Goal: Task Accomplishment & Management: Complete application form

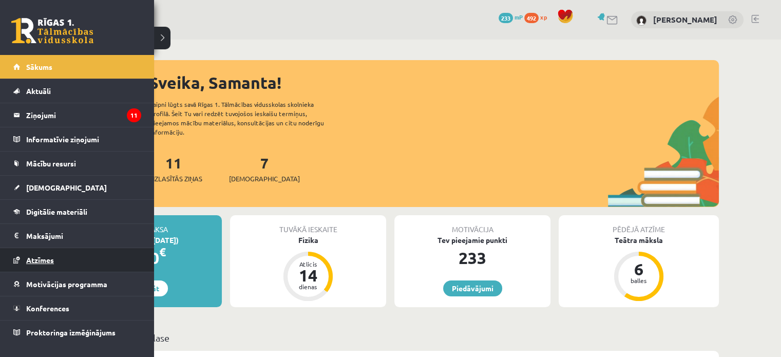
click at [40, 262] on span "Atzīmes" at bounding box center [40, 259] width 28 height 9
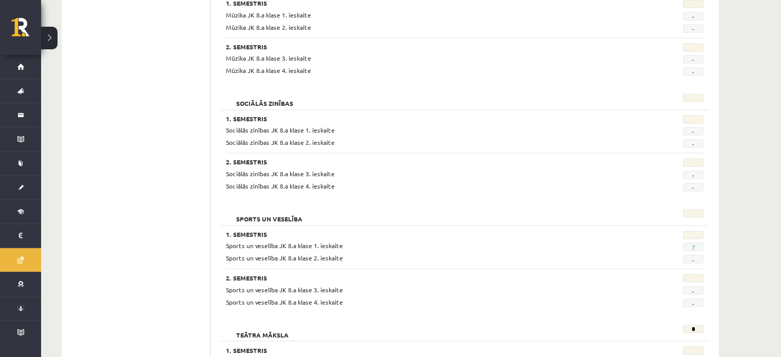
scroll to position [1693, 0]
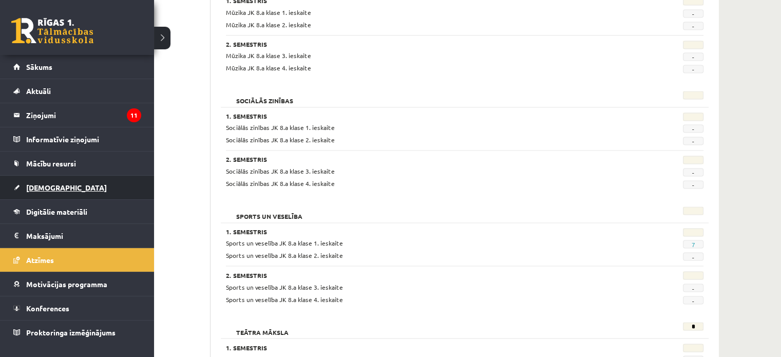
click at [24, 186] on link "[DEMOGRAPHIC_DATA]" at bounding box center [77, 188] width 128 height 24
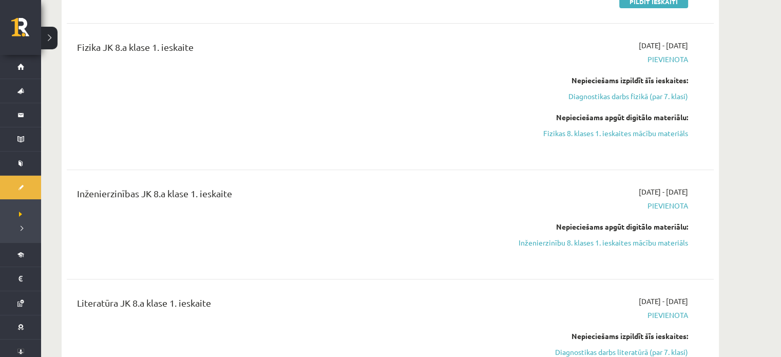
scroll to position [343, 0]
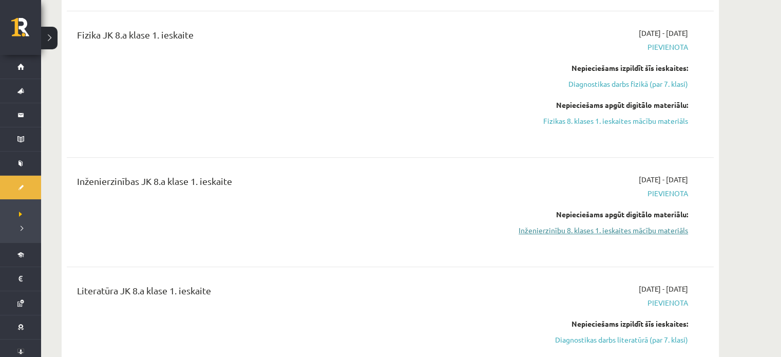
click at [651, 229] on link "Inženierzinību 8. klases 1. ieskaites mācību materiāls" at bounding box center [591, 230] width 194 height 11
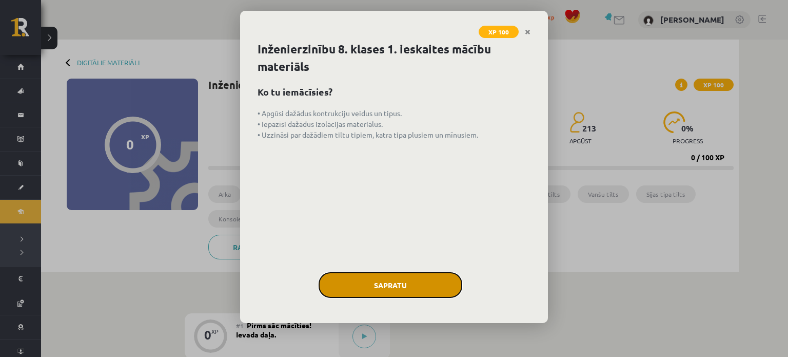
click at [413, 279] on button "Sapratu" at bounding box center [391, 285] width 144 height 26
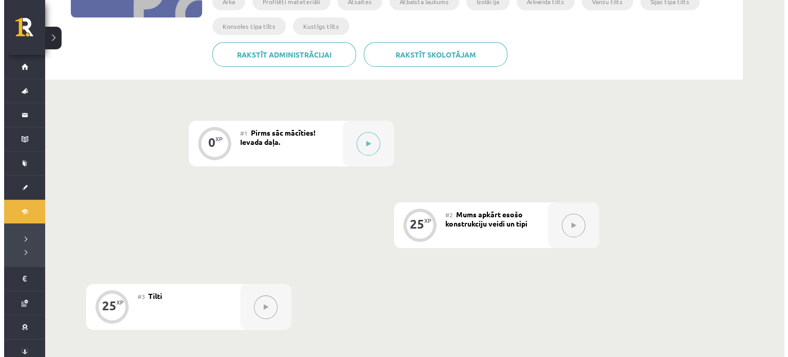
scroll to position [184, 0]
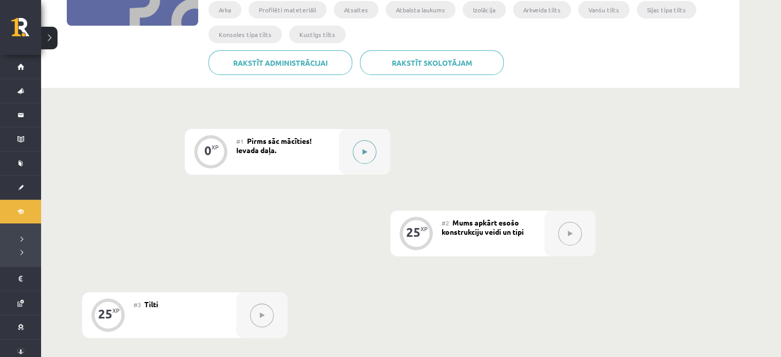
click at [371, 147] on button at bounding box center [365, 152] width 24 height 24
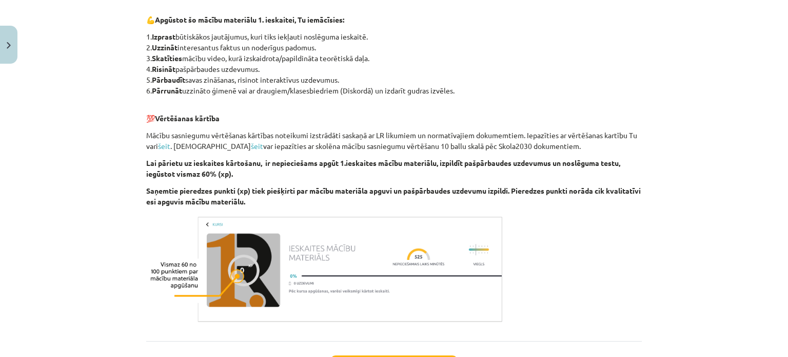
scroll to position [566, 0]
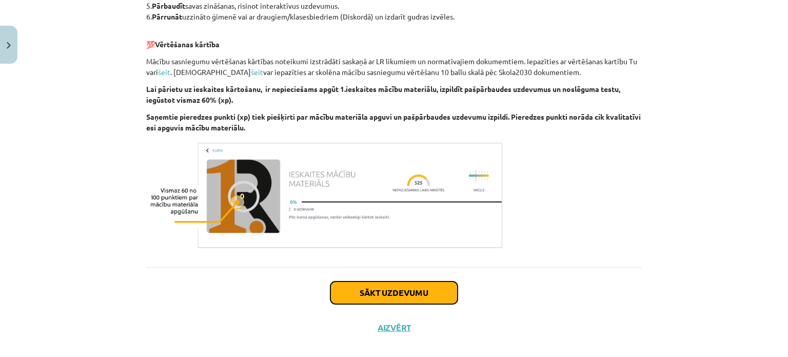
click at [426, 292] on button "Sākt uzdevumu" at bounding box center [394, 292] width 127 height 23
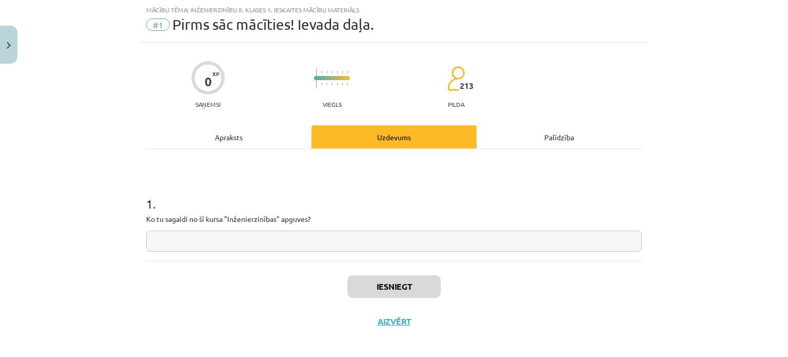
click at [402, 247] on input "text" at bounding box center [394, 240] width 496 height 21
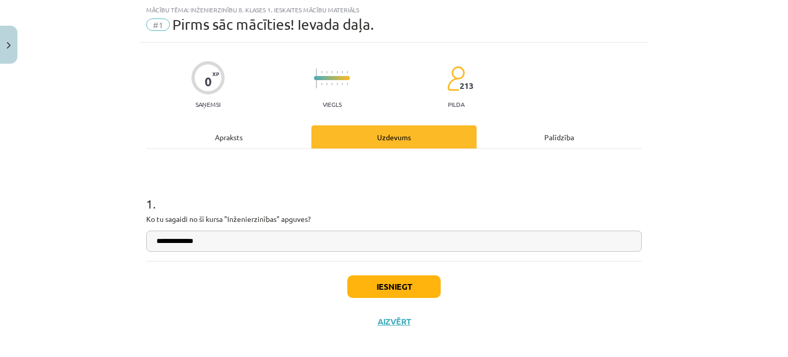
type input "**********"
click at [385, 290] on button "Iesniegt" at bounding box center [393, 286] width 93 height 23
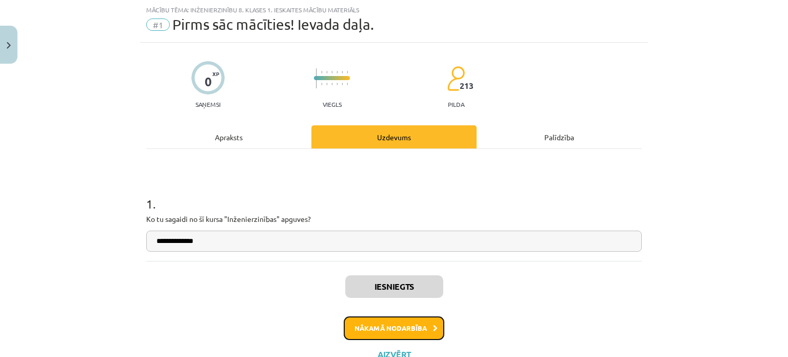
click at [388, 324] on button "Nākamā nodarbība" at bounding box center [394, 328] width 101 height 24
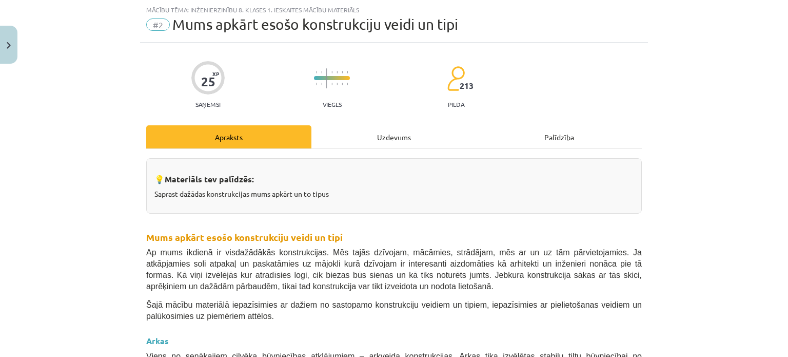
click at [391, 134] on div "Uzdevums" at bounding box center [394, 136] width 165 height 23
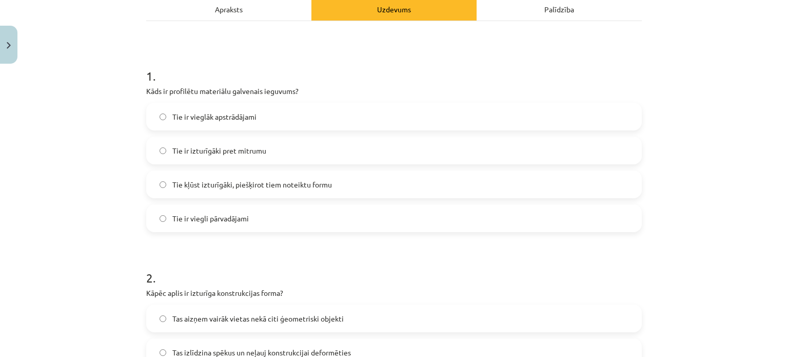
scroll to position [133, 0]
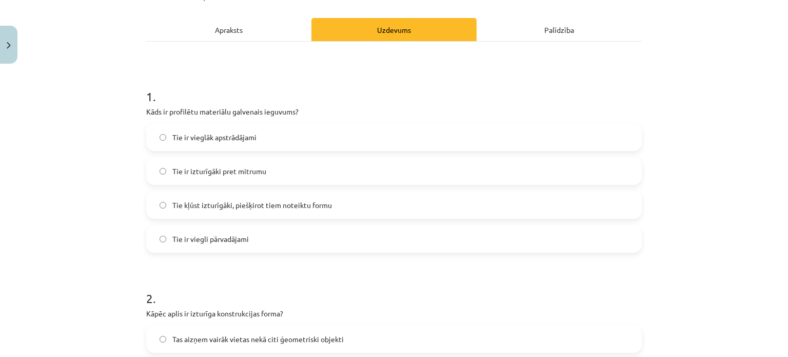
click at [431, 143] on label "Tie ir vieglāk apstrādājami" at bounding box center [394, 137] width 494 height 26
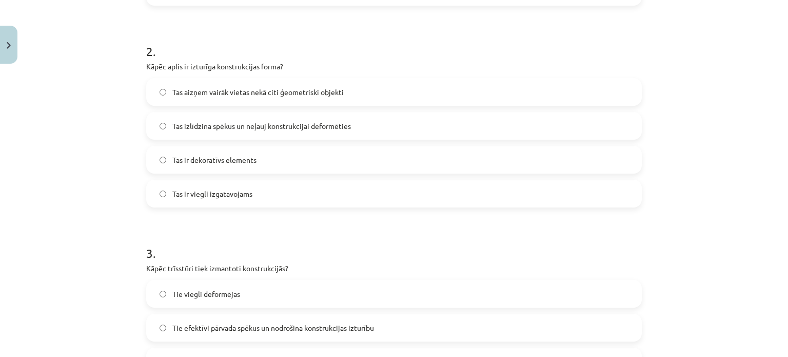
scroll to position [402, 0]
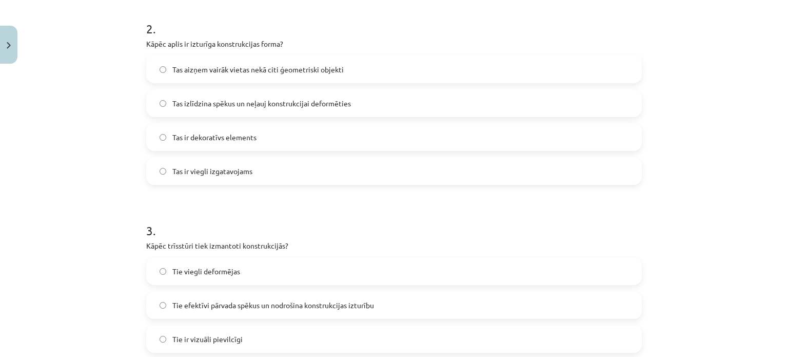
click at [577, 105] on label "Tas izlīdzina spēkus un neļauj konstrukcijai deformēties" at bounding box center [394, 103] width 494 height 26
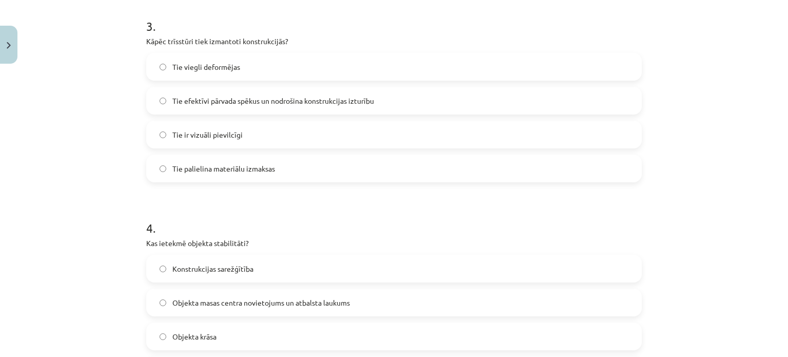
scroll to position [626, 0]
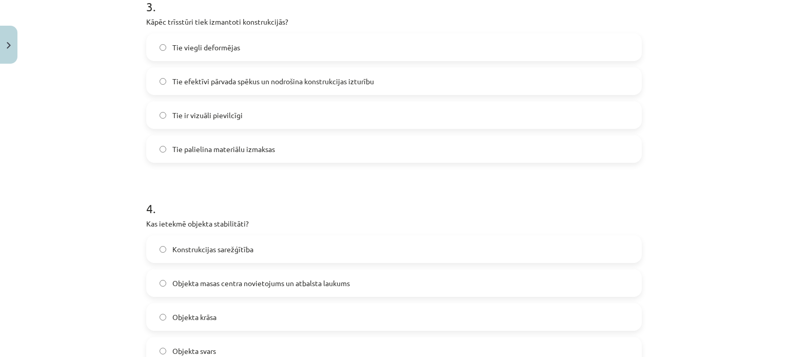
click at [582, 91] on label "Tie efektīvi pārvada spēkus un nodrošina konstrukcijas izturību" at bounding box center [394, 81] width 494 height 26
click at [388, 280] on label "Objekta masas centra novietojums un atbalsta laukums" at bounding box center [394, 283] width 494 height 26
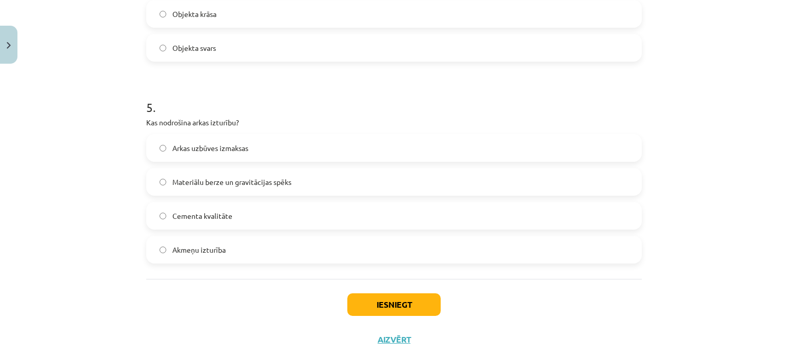
scroll to position [954, 0]
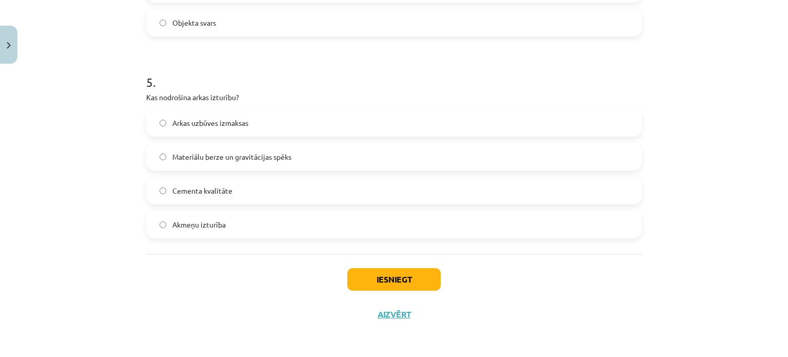
click at [538, 154] on label "Materiālu berze un gravitācijas spēks" at bounding box center [394, 157] width 494 height 26
click at [406, 284] on button "Iesniegt" at bounding box center [393, 279] width 93 height 23
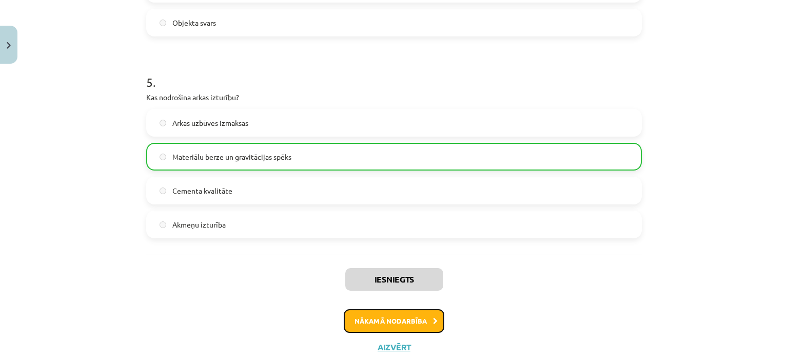
click at [394, 318] on button "Nākamā nodarbība" at bounding box center [394, 321] width 101 height 24
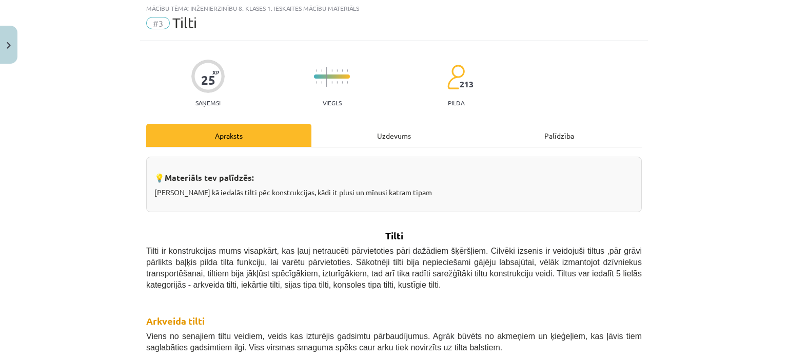
scroll to position [26, 0]
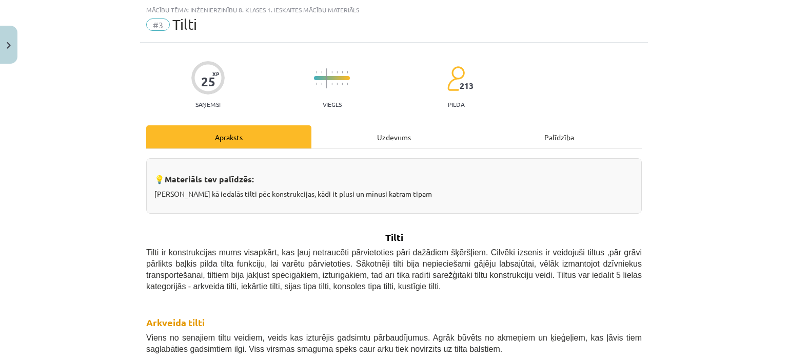
click at [396, 139] on div "Uzdevums" at bounding box center [394, 136] width 165 height 23
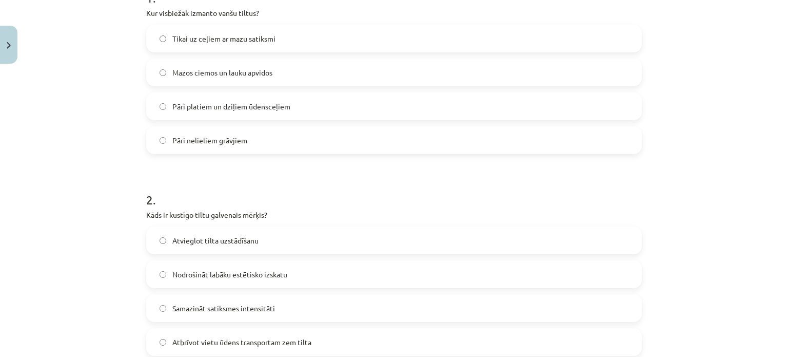
scroll to position [235, 0]
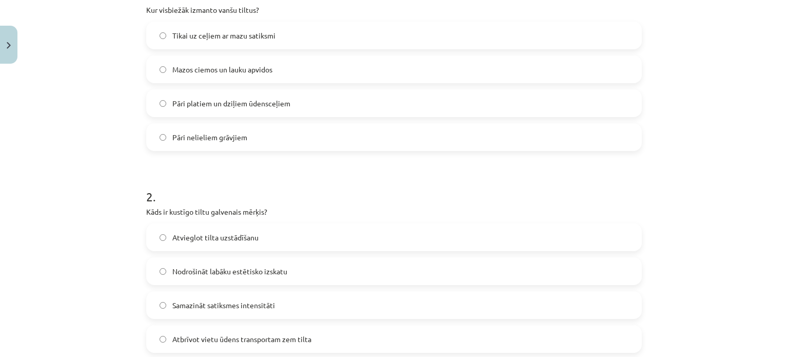
click at [552, 107] on label "Pāri platiem un dziļiem ūdensceļiem" at bounding box center [394, 103] width 494 height 26
click at [241, 234] on span "Atvieglot tilta uzstādīšanu" at bounding box center [215, 237] width 86 height 11
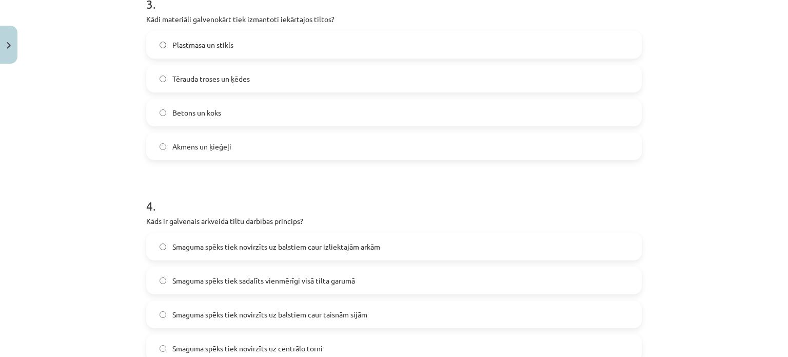
scroll to position [630, 0]
click at [536, 89] on label "Tērauda troses un ķēdes" at bounding box center [394, 77] width 494 height 26
click at [345, 254] on label "Smaguma spēks tiek novirzīts uz balstiem caur izliektajām arkām" at bounding box center [394, 245] width 494 height 26
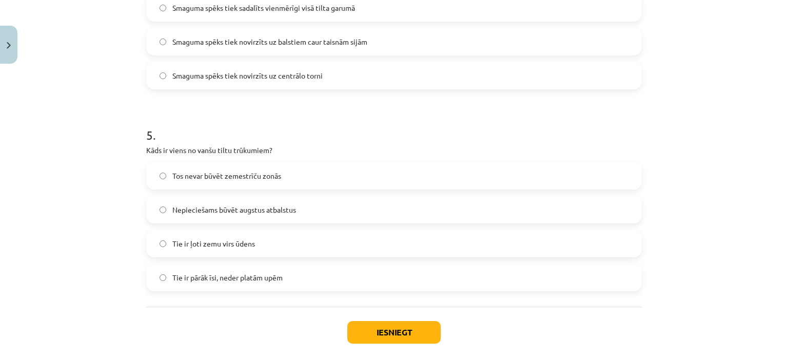
scroll to position [907, 0]
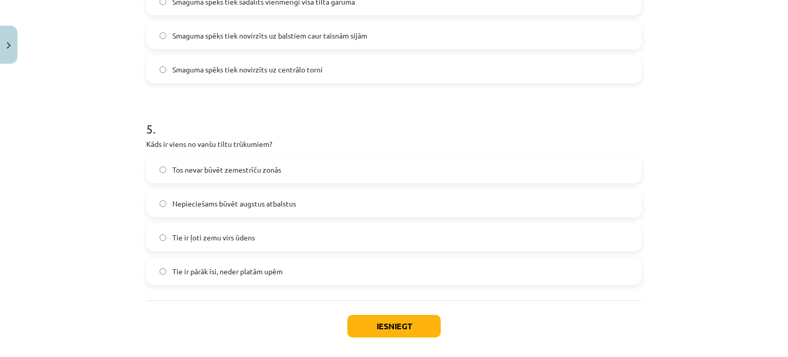
click at [587, 176] on label "Tos nevar būvēt zemestrīču zonās" at bounding box center [394, 170] width 494 height 26
click at [427, 327] on button "Iesniegt" at bounding box center [393, 326] width 93 height 23
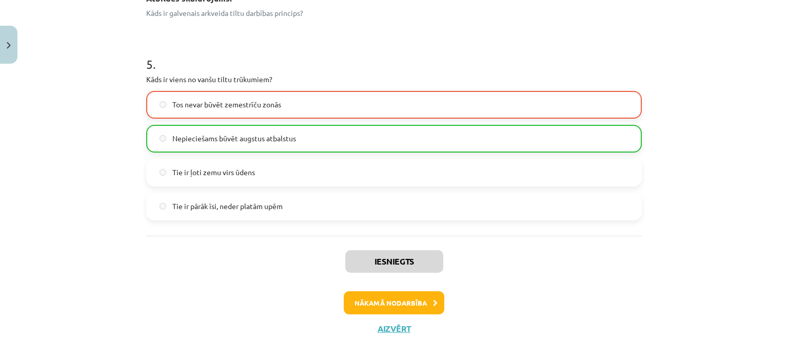
scroll to position [1025, 0]
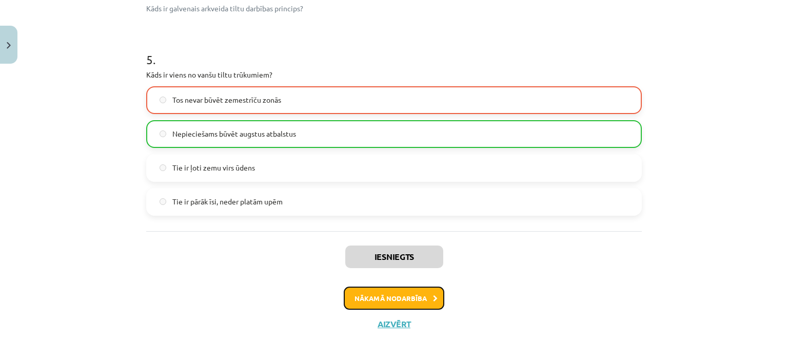
click at [409, 293] on button "Nākamā nodarbība" at bounding box center [394, 298] width 101 height 24
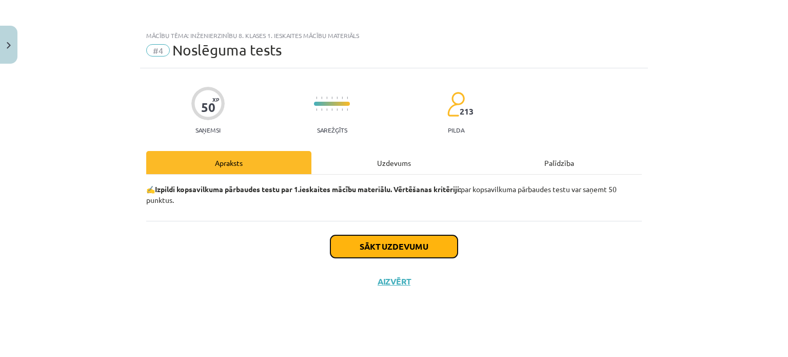
click at [416, 245] on button "Sākt uzdevumu" at bounding box center [394, 246] width 127 height 23
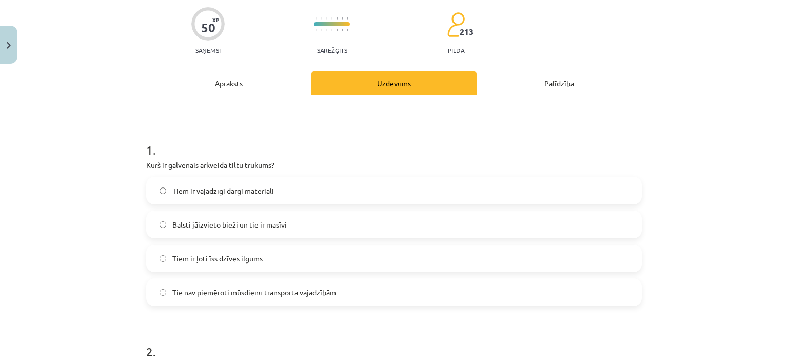
scroll to position [82, 0]
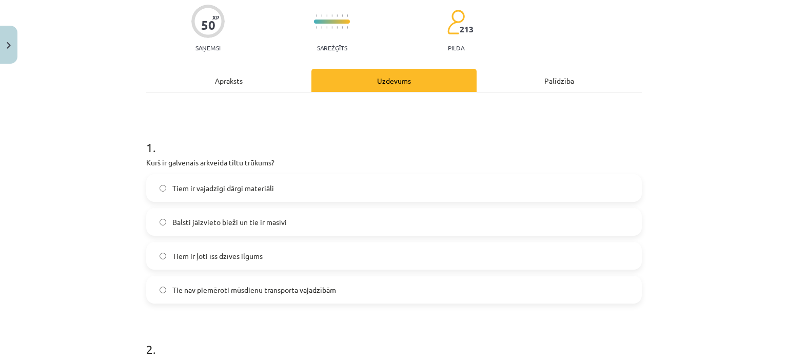
click at [489, 231] on label "Balsti jāizvieto bieži un tie ir masīvi" at bounding box center [394, 222] width 494 height 26
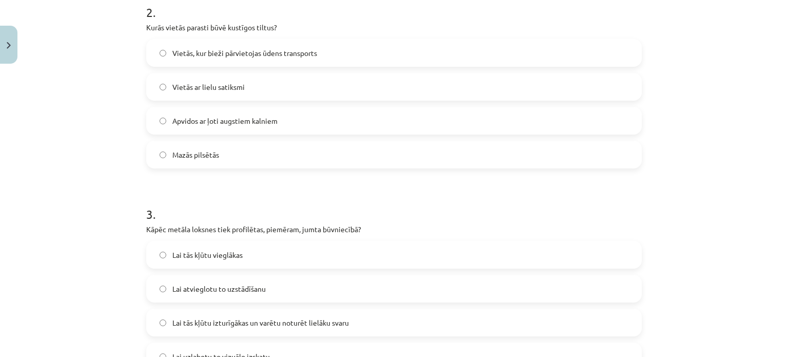
scroll to position [424, 0]
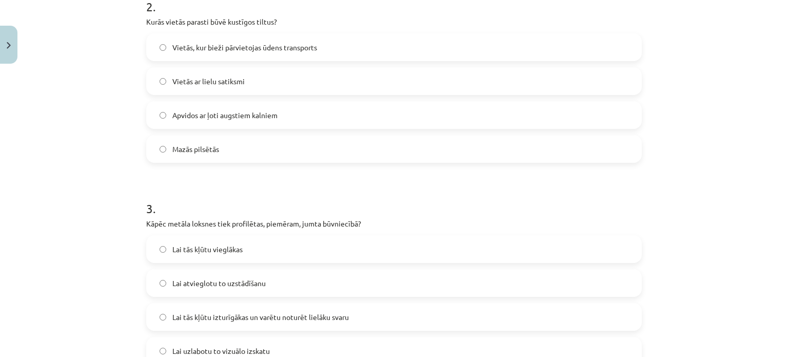
click at [552, 57] on label "Vietās, kur bieži pārvietojas ūdens transports" at bounding box center [394, 47] width 494 height 26
click at [465, 316] on label "Lai tās kļūtu izturīgākas un varētu noturēt lielāku svaru" at bounding box center [394, 317] width 494 height 26
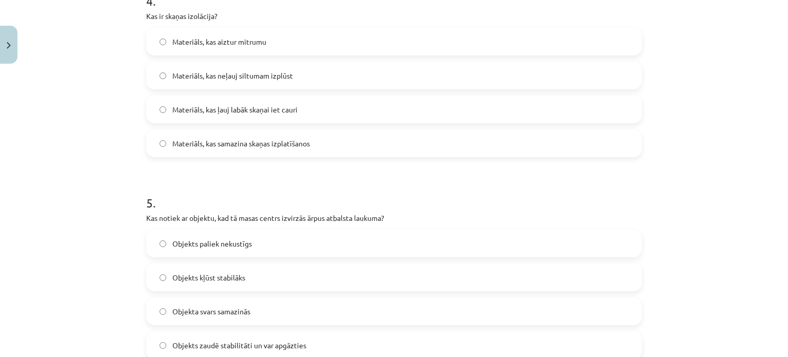
scroll to position [831, 0]
click at [594, 153] on label "Materiāls, kas samazina skaņas izplatīšanos" at bounding box center [394, 146] width 494 height 26
click at [274, 342] on span "Objekts zaudē stabilitāti un var apgāzties" at bounding box center [239, 347] width 134 height 11
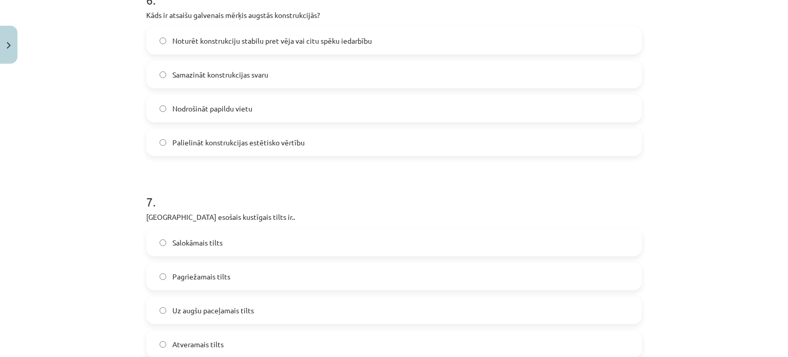
scroll to position [1244, 0]
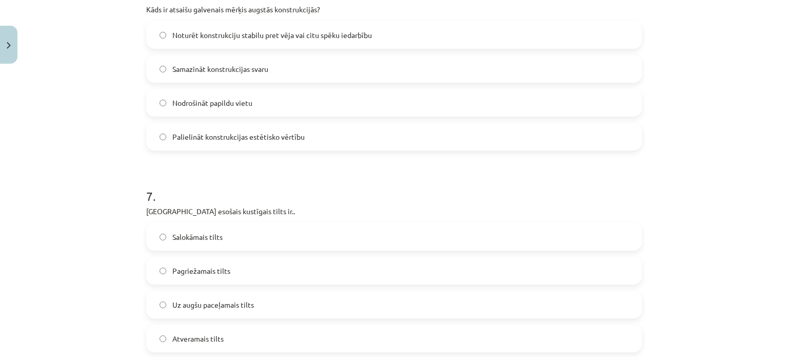
click at [616, 42] on label "Noturēt konstrukciju stabilu pret vēja vai citu spēku iedarbību" at bounding box center [394, 35] width 494 height 26
click at [465, 227] on label "Salokāmais tilts" at bounding box center [394, 237] width 494 height 26
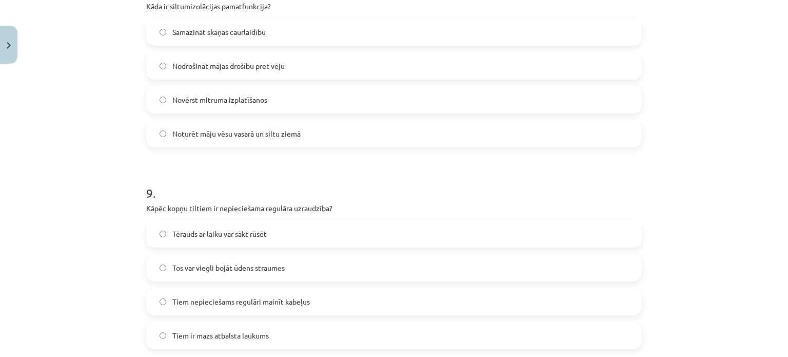
scroll to position [1648, 0]
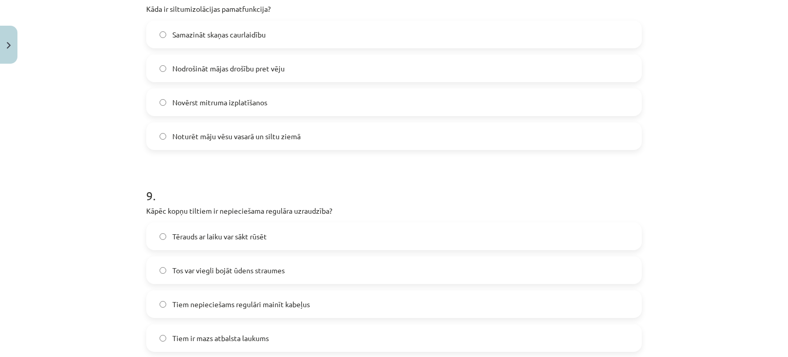
click at [598, 142] on label "Noturēt māju vēsu vasarā un siltu ziemā" at bounding box center [394, 136] width 494 height 26
click at [283, 302] on span "Tiem nepieciešams regulāri mainīt kabeļus" at bounding box center [241, 304] width 138 height 11
click at [294, 239] on label "Tērauds ar laiku var sākt rūsēt" at bounding box center [394, 236] width 494 height 26
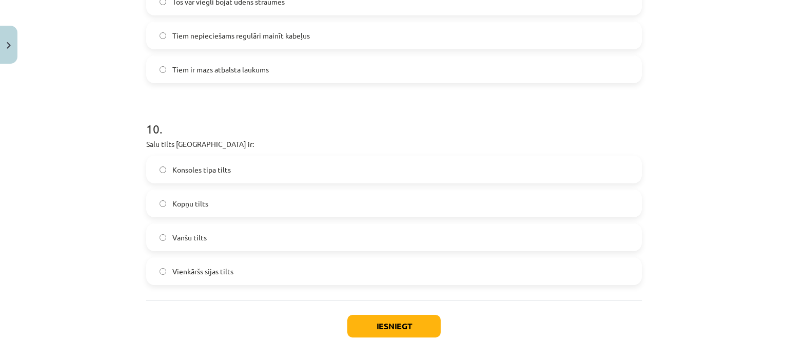
scroll to position [1939, 0]
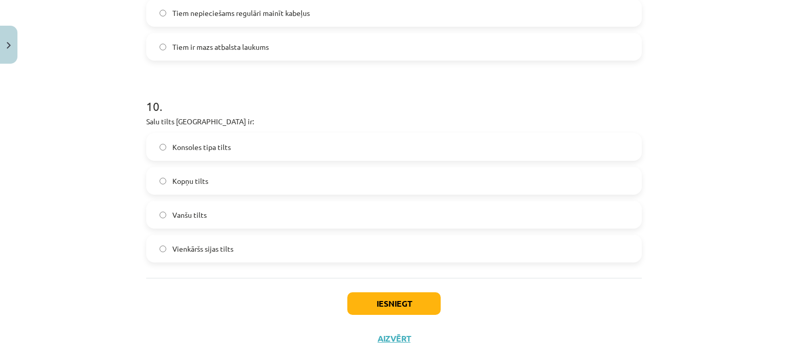
click at [616, 145] on label "Konsoles tipa tilts" at bounding box center [394, 147] width 494 height 26
click at [417, 310] on button "Iesniegt" at bounding box center [393, 303] width 93 height 23
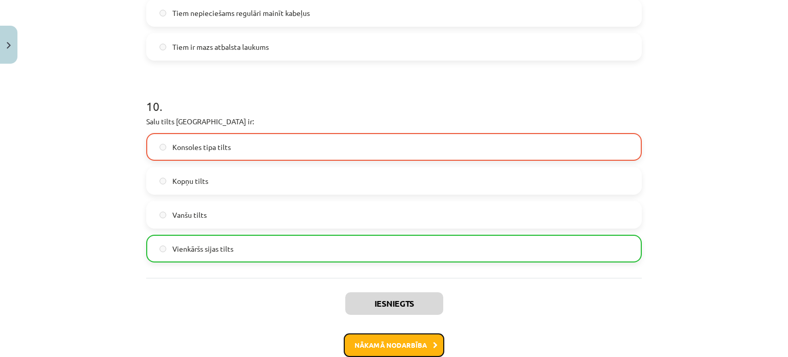
click at [407, 342] on button "Nākamā nodarbība" at bounding box center [394, 345] width 101 height 24
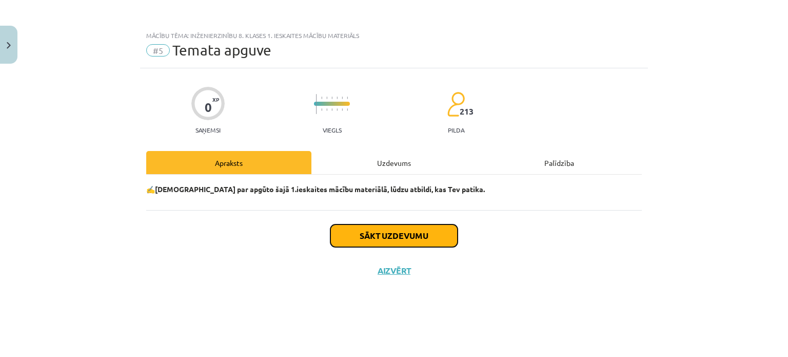
click at [429, 234] on button "Sākt uzdevumu" at bounding box center [394, 235] width 127 height 23
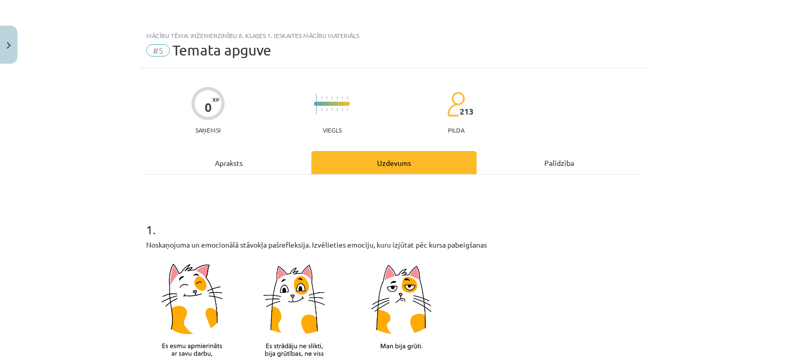
scroll to position [30, 0]
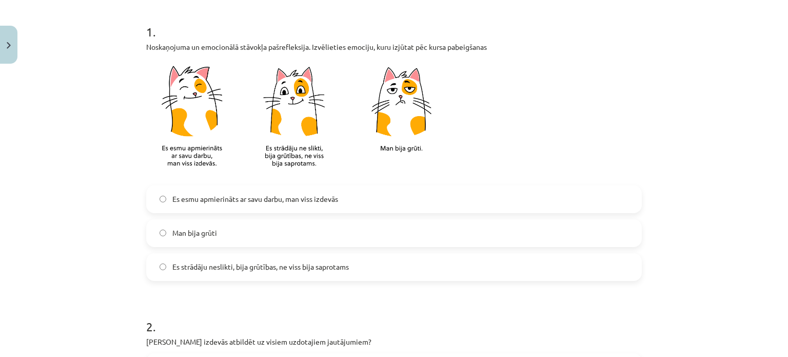
scroll to position [199, 0]
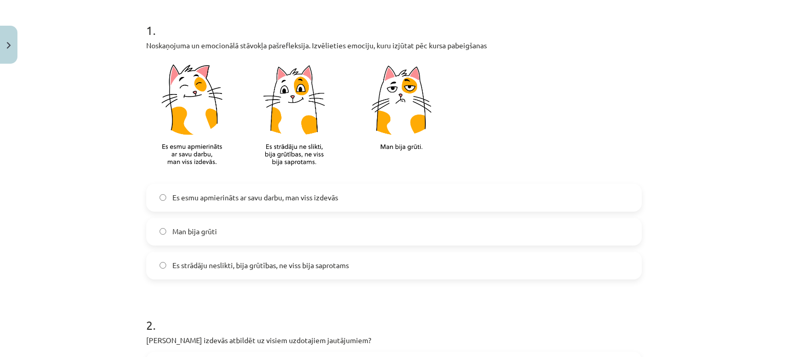
click at [548, 271] on label "Es strādāju neslikti, bija grūtības, ne viss bija saprotams" at bounding box center [394, 266] width 494 height 26
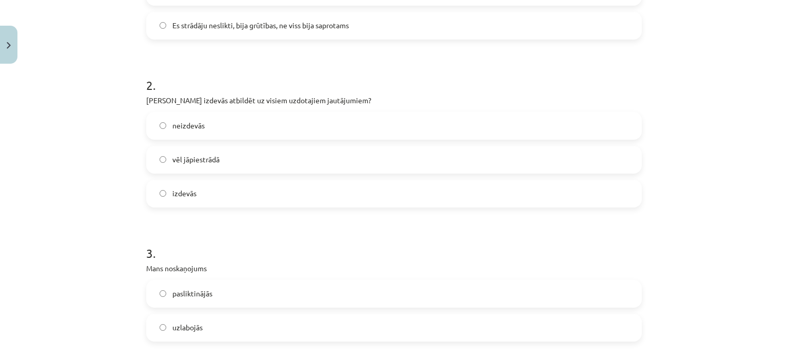
scroll to position [461, 0]
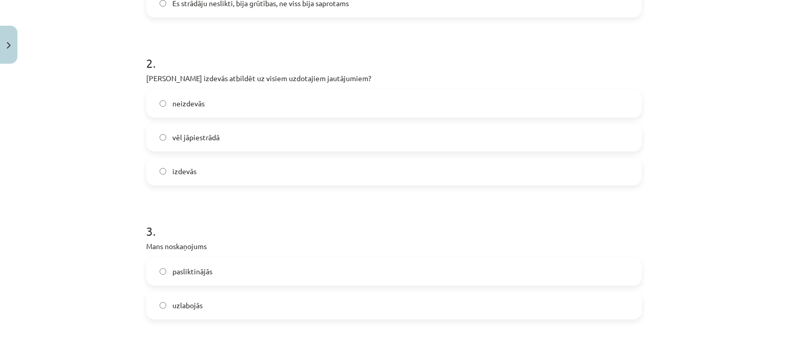
click at [576, 179] on label "izdevās" at bounding box center [394, 172] width 494 height 26
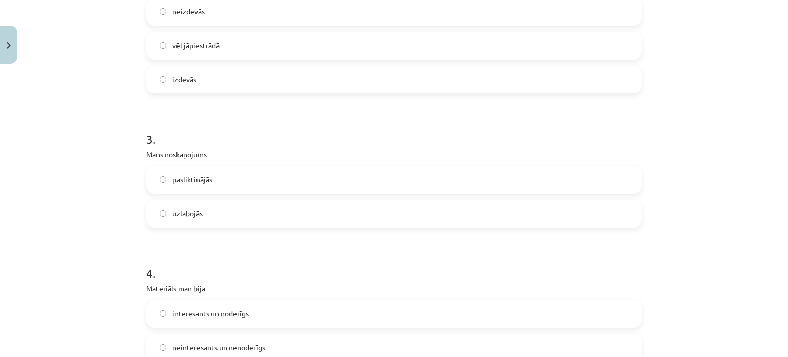
scroll to position [567, 0]
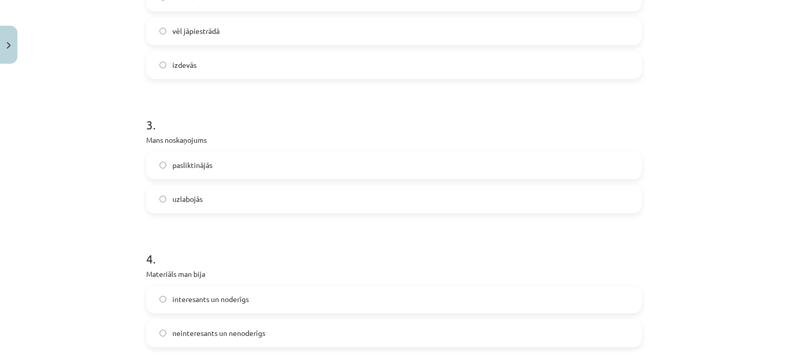
click at [607, 203] on label "uzlabojās" at bounding box center [394, 199] width 494 height 26
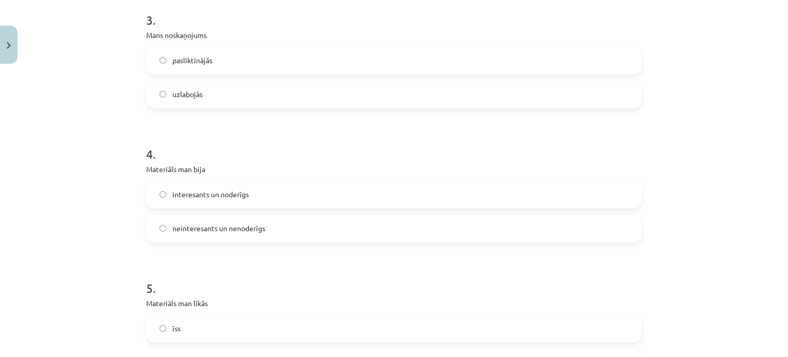
scroll to position [678, 0]
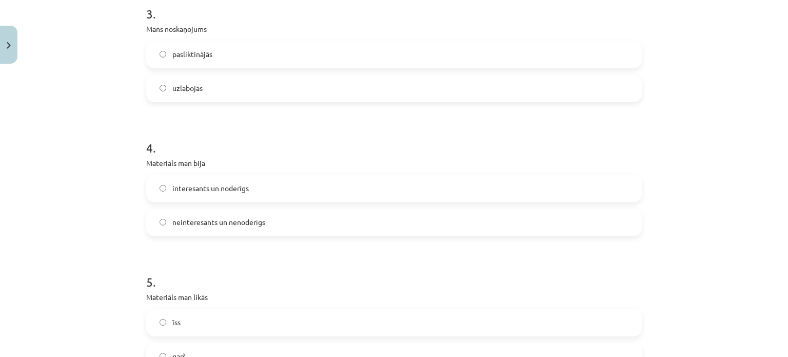
click at [587, 228] on label "neinteresants un nenoderīgs" at bounding box center [394, 222] width 494 height 26
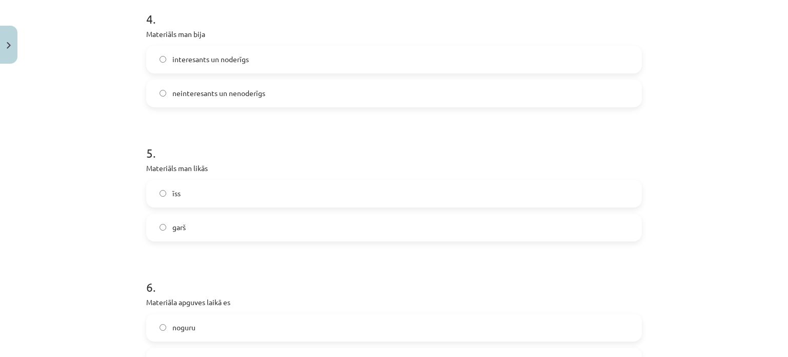
scroll to position [790, 0]
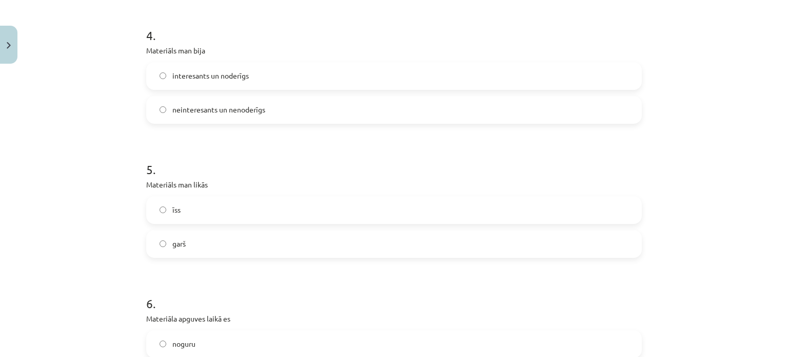
click at [599, 221] on label "īss" at bounding box center [394, 210] width 494 height 26
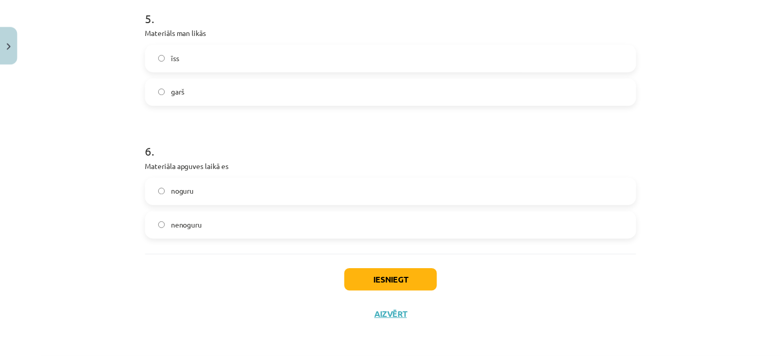
scroll to position [944, 0]
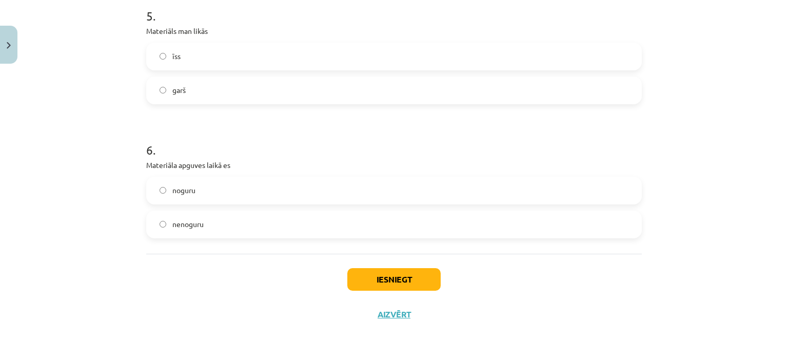
click at [571, 231] on label "nenoguru" at bounding box center [394, 224] width 494 height 26
click at [409, 272] on button "Iesniegt" at bounding box center [393, 279] width 93 height 23
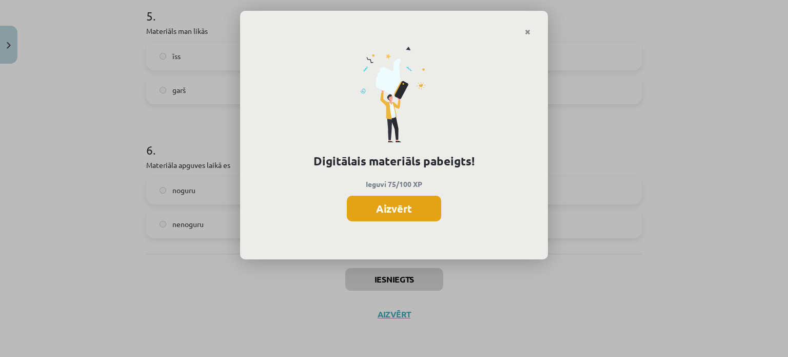
click at [412, 213] on button "Aizvērt" at bounding box center [394, 209] width 94 height 26
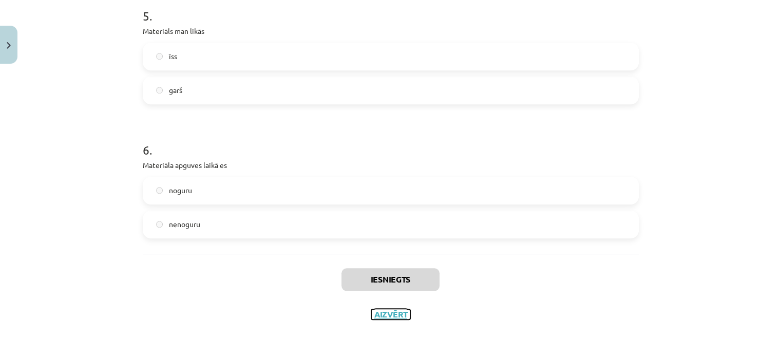
click at [381, 314] on button "Aizvērt" at bounding box center [390, 314] width 39 height 10
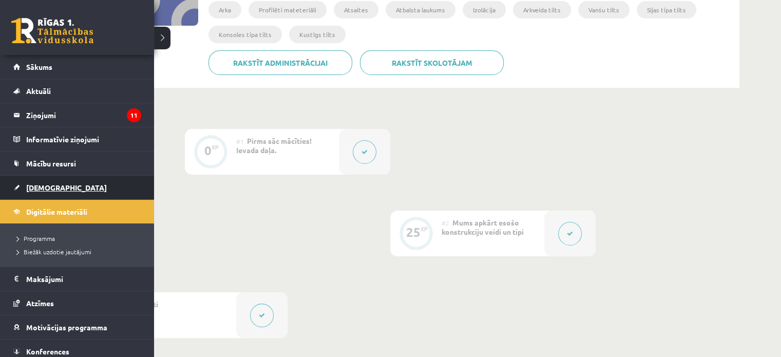
click at [25, 190] on link "[DEMOGRAPHIC_DATA]" at bounding box center [77, 188] width 128 height 24
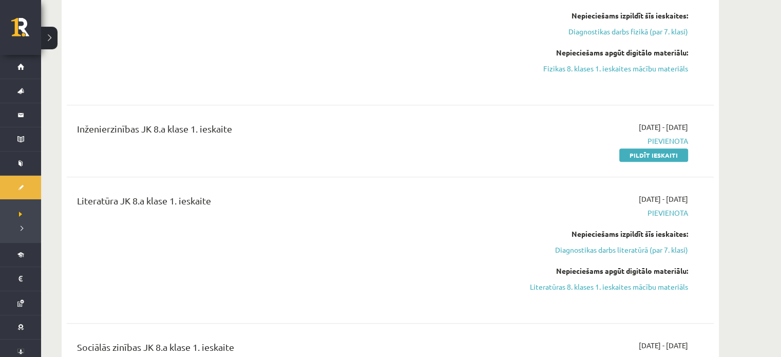
scroll to position [432, 0]
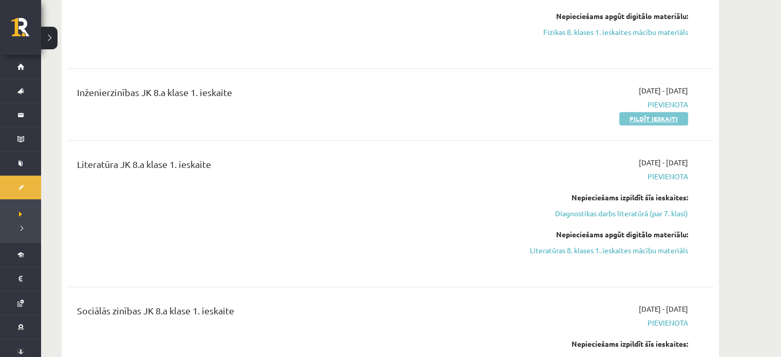
click at [649, 123] on link "Pildīt ieskaiti" at bounding box center [653, 118] width 69 height 13
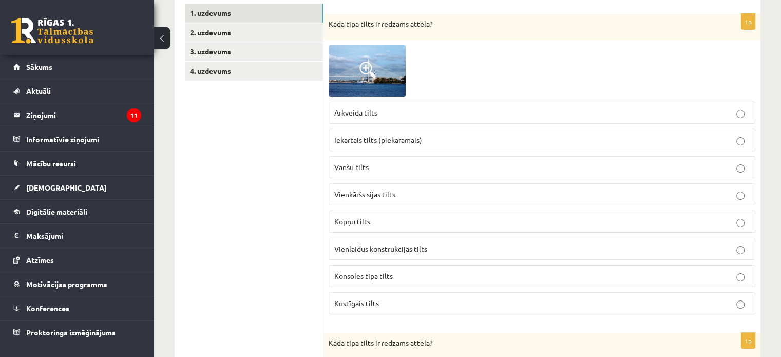
scroll to position [184, 0]
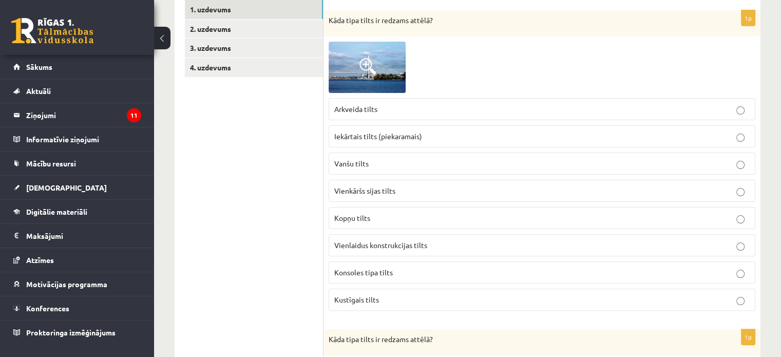
click at [360, 60] on span at bounding box center [367, 66] width 16 height 16
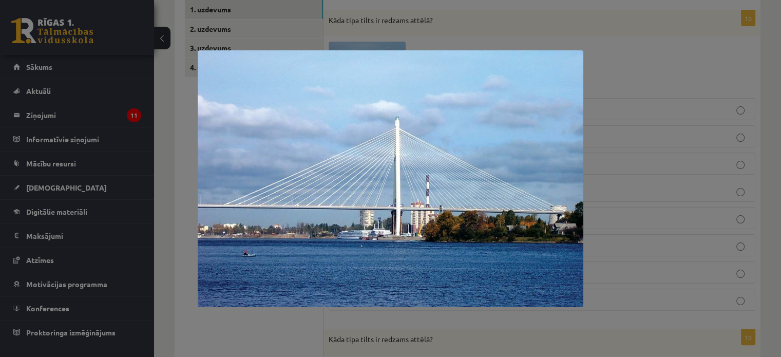
click at [183, 121] on div at bounding box center [390, 178] width 781 height 357
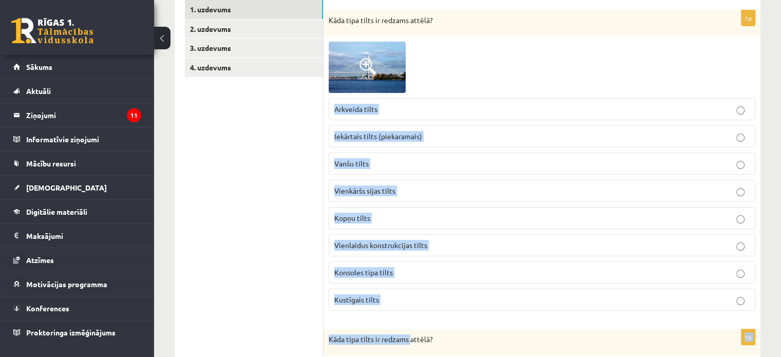
scroll to position [190, 0]
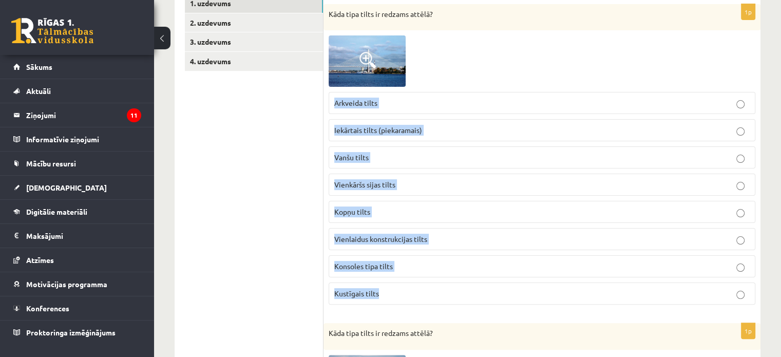
drag, startPoint x: 333, startPoint y: 105, endPoint x: 410, endPoint y: 302, distance: 211.8
click at [410, 302] on fieldset "Arkveida tilts Iekārtais tilts (piekaramais) Vanšu tilts Vienkāršs sijas tilts …" at bounding box center [542, 197] width 427 height 221
copy fieldset "Arkveida tilts Iekārtais tilts (piekaramais) Vanšu tilts Vienkāršs sijas tilts …"
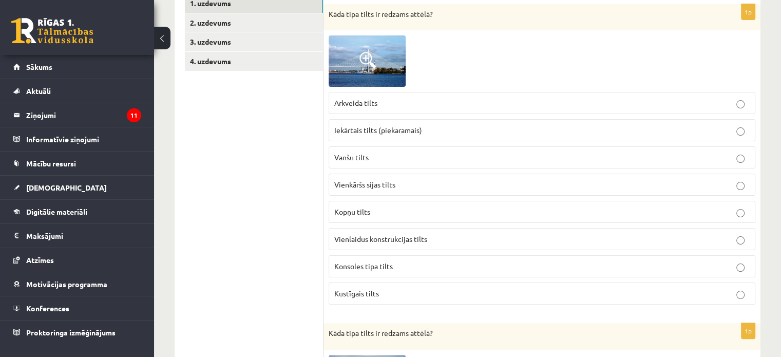
click at [581, 159] on p "Vanšu tilts" at bounding box center [541, 157] width 415 height 11
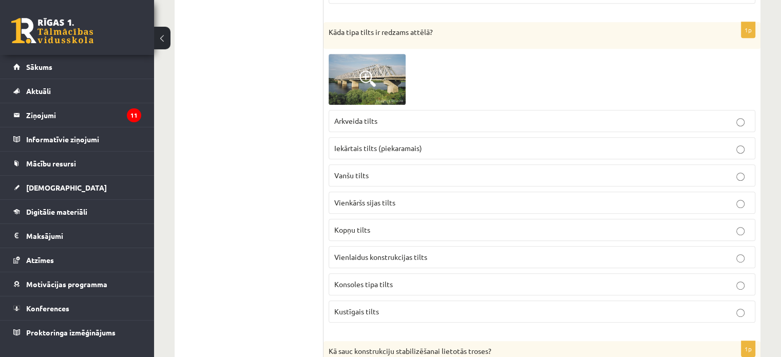
scroll to position [495, 0]
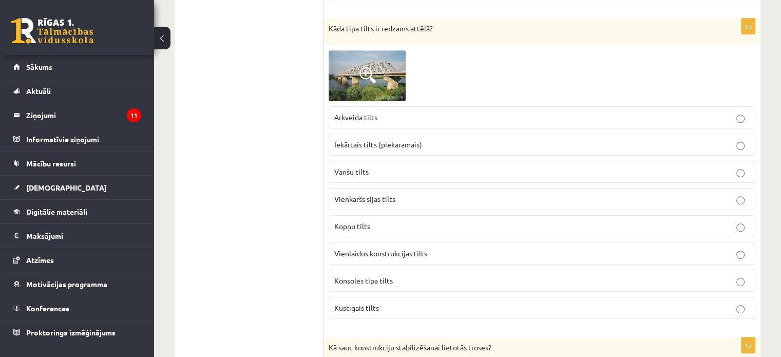
click at [364, 77] on span at bounding box center [367, 75] width 16 height 16
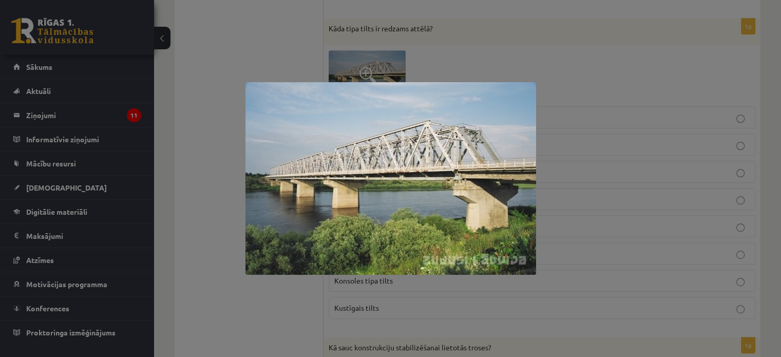
click at [235, 204] on div at bounding box center [390, 178] width 781 height 357
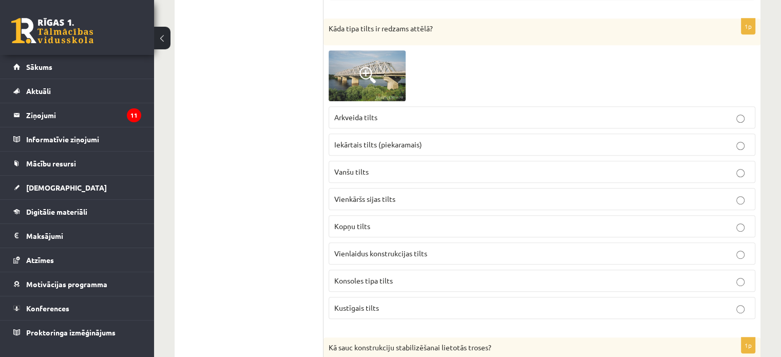
click at [393, 215] on label "Kopņu tilts" at bounding box center [542, 226] width 427 height 22
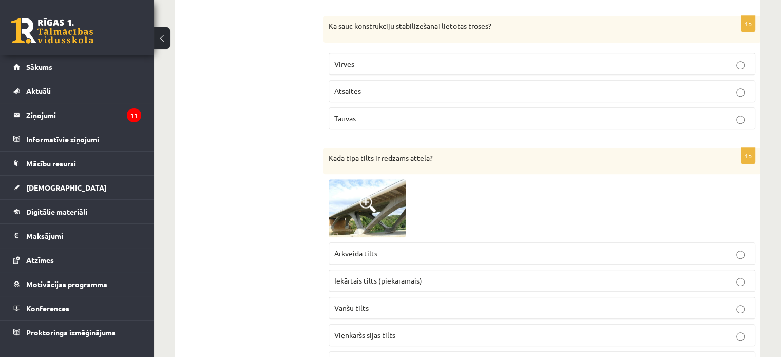
scroll to position [819, 0]
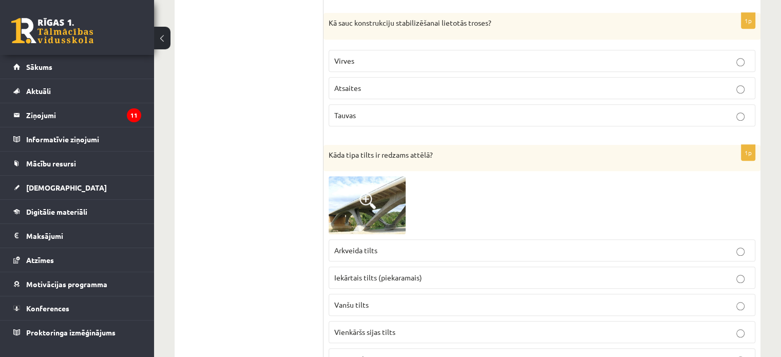
click at [653, 83] on p "Atsaites" at bounding box center [541, 88] width 415 height 11
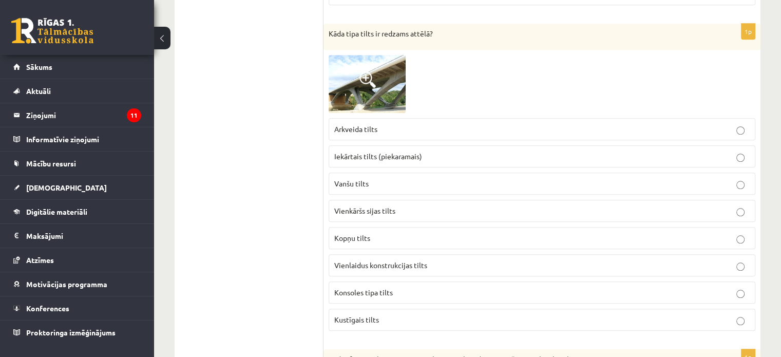
scroll to position [951, 0]
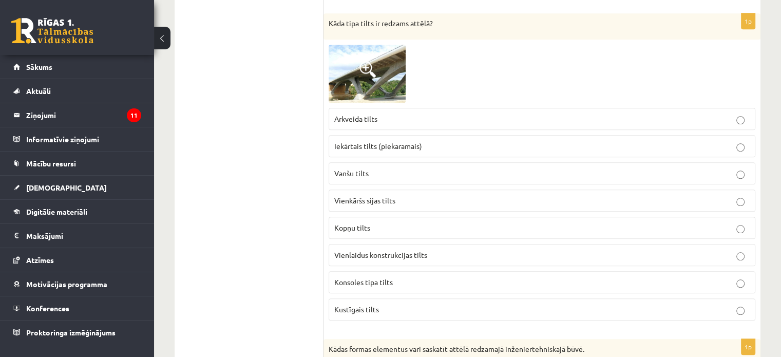
click at [393, 82] on img at bounding box center [367, 73] width 77 height 57
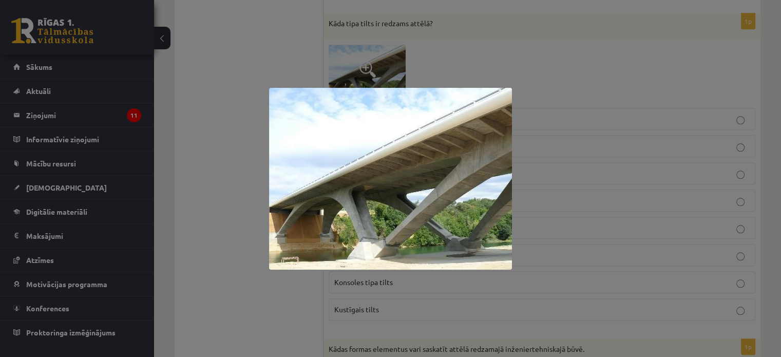
click at [213, 105] on div at bounding box center [390, 178] width 781 height 357
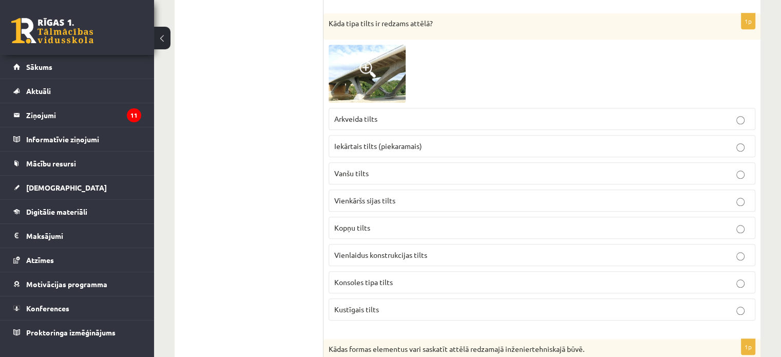
click at [353, 277] on span "Konsoles tipa tilts" at bounding box center [363, 281] width 59 height 9
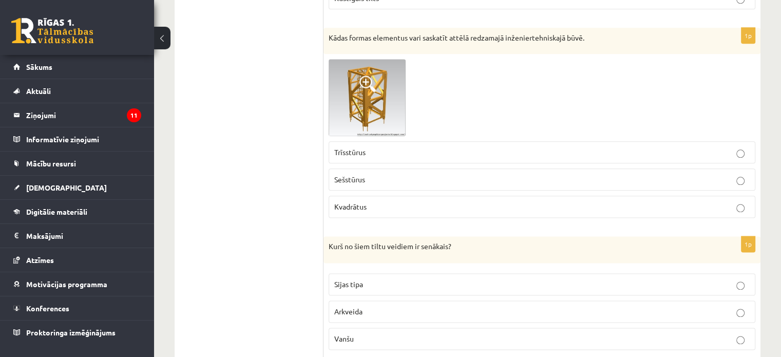
scroll to position [1271, 0]
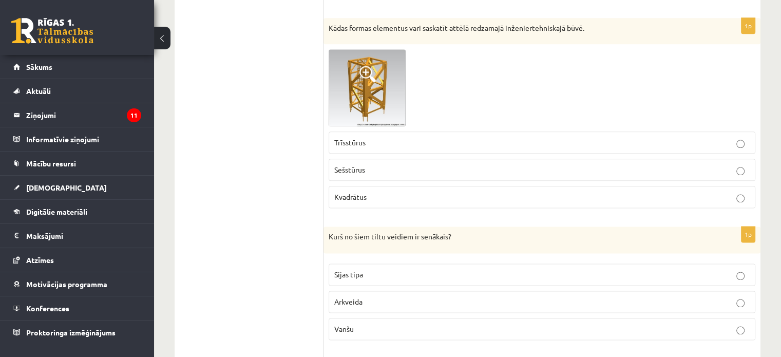
click at [365, 72] on span at bounding box center [367, 74] width 16 height 16
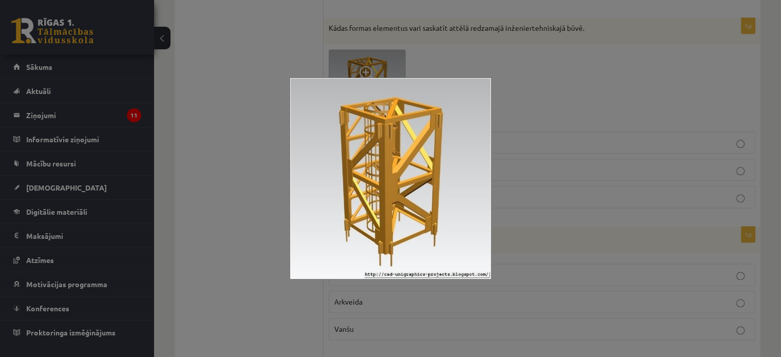
click at [189, 196] on div at bounding box center [390, 178] width 781 height 357
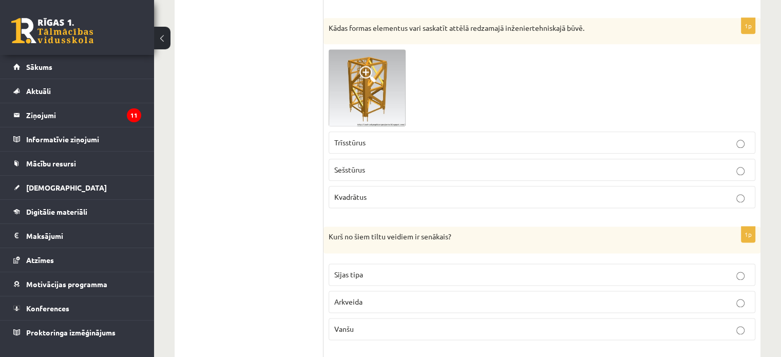
click at [370, 192] on p "Kvadrātus" at bounding box center [541, 196] width 415 height 11
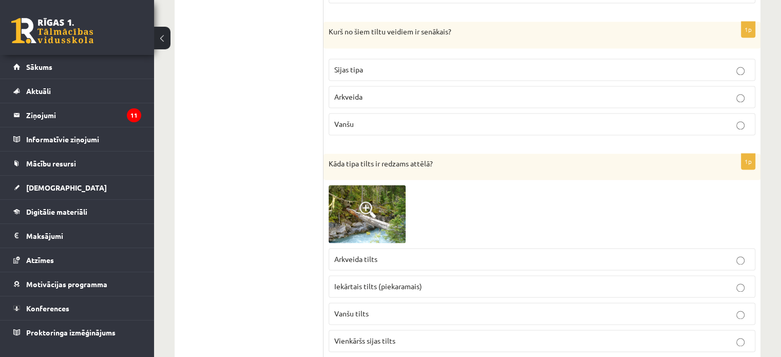
scroll to position [1479, 0]
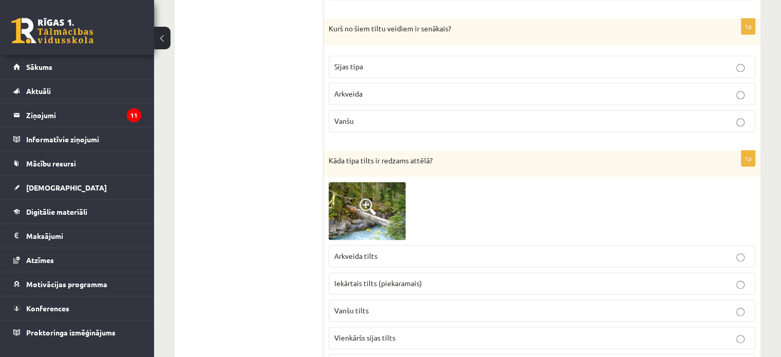
click at [563, 88] on p "Arkveida" at bounding box center [541, 93] width 415 height 11
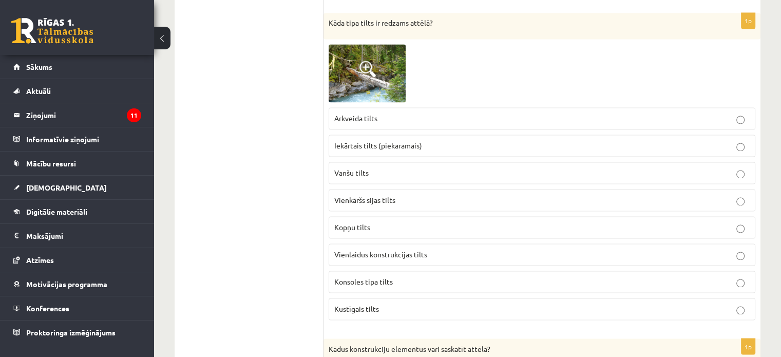
scroll to position [1620, 0]
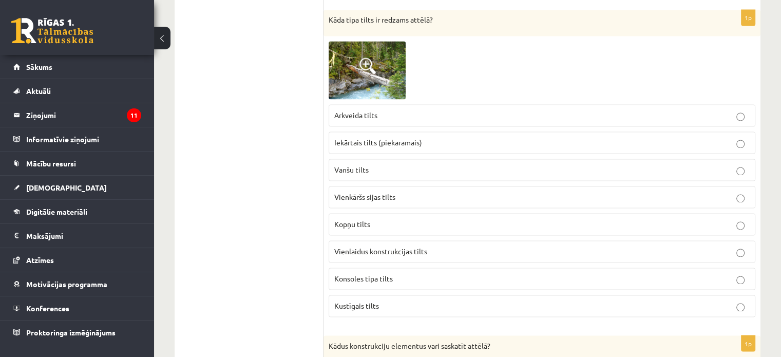
click at [349, 67] on img at bounding box center [367, 69] width 77 height 57
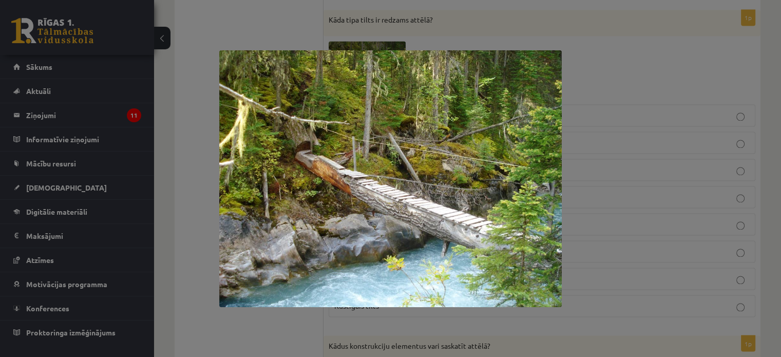
click at [198, 122] on div at bounding box center [390, 178] width 781 height 357
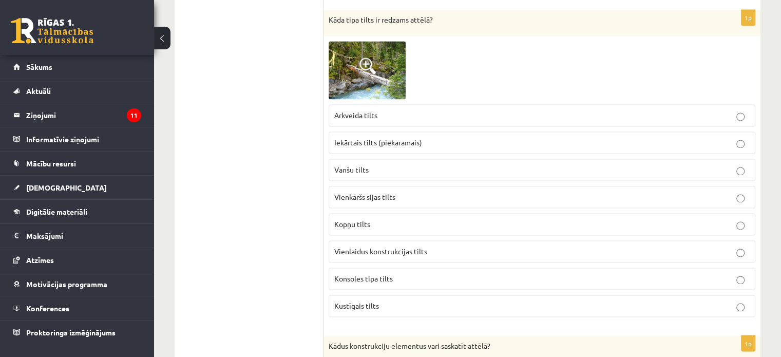
click at [392, 65] on img at bounding box center [367, 69] width 77 height 57
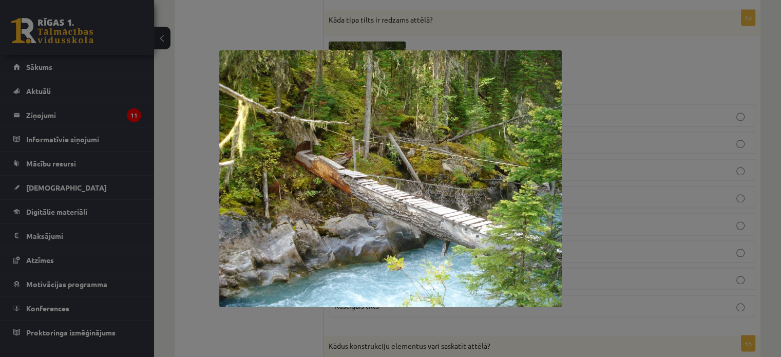
click at [392, 65] on img at bounding box center [390, 178] width 342 height 257
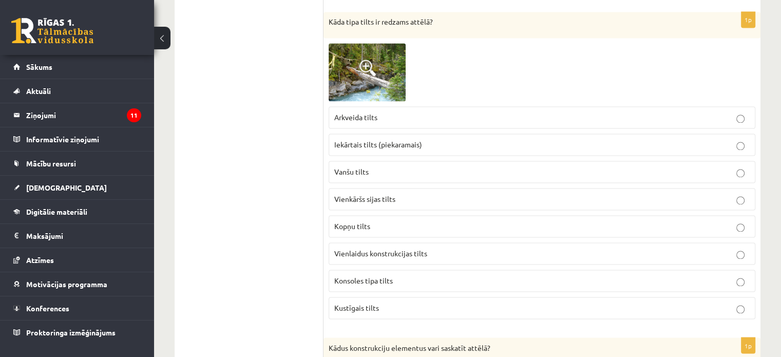
scroll to position [1645, 0]
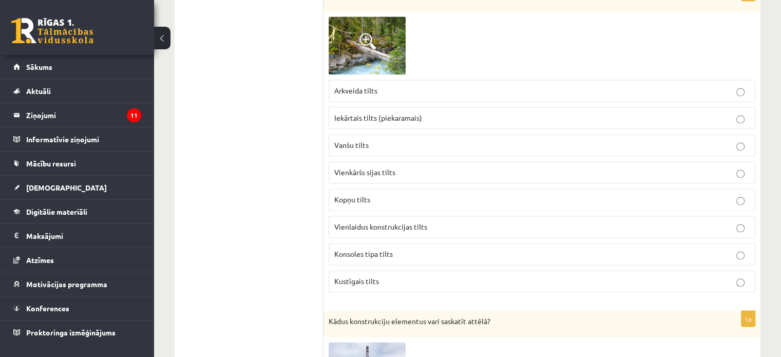
click at [664, 225] on label "Vienlaidus konstrukcijas tilts" at bounding box center [542, 227] width 427 height 22
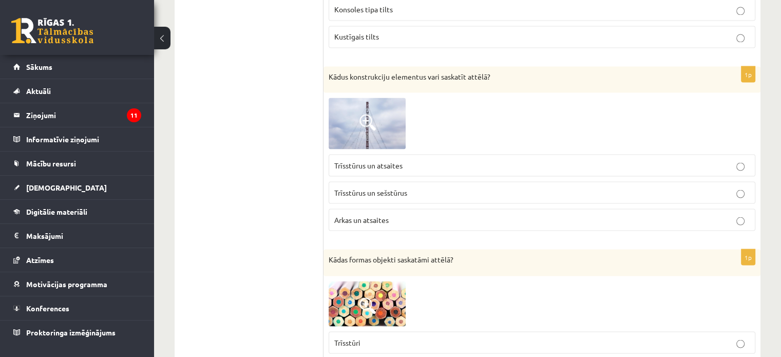
scroll to position [1892, 0]
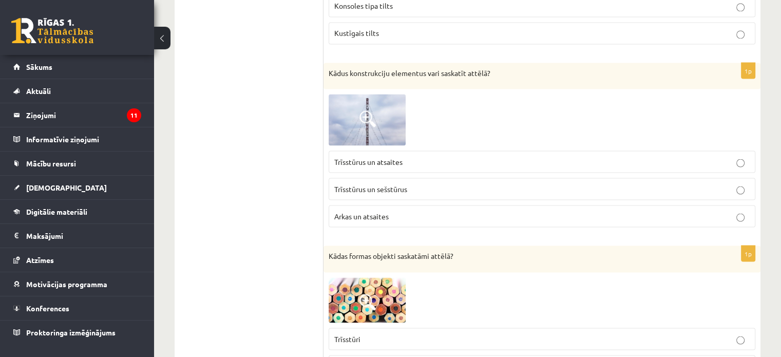
click at [373, 110] on span at bounding box center [367, 118] width 16 height 16
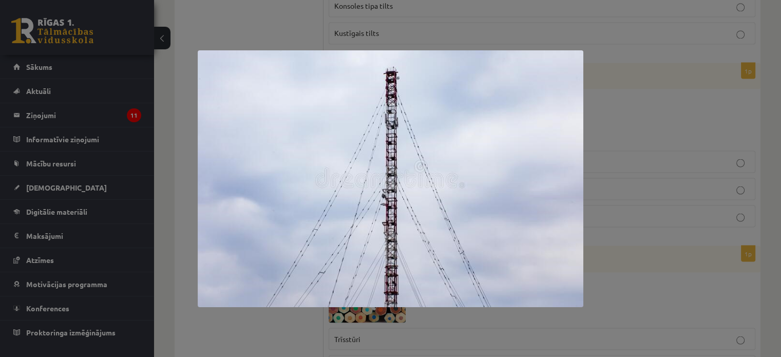
click at [217, 328] on div at bounding box center [390, 178] width 781 height 357
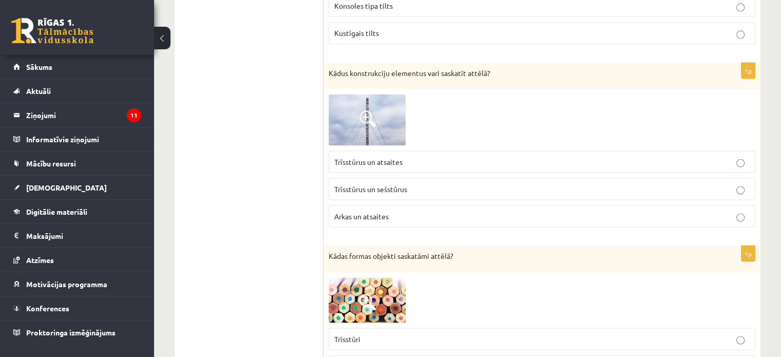
click at [378, 157] on span "Trīsstūrus un atsaites" at bounding box center [368, 161] width 68 height 9
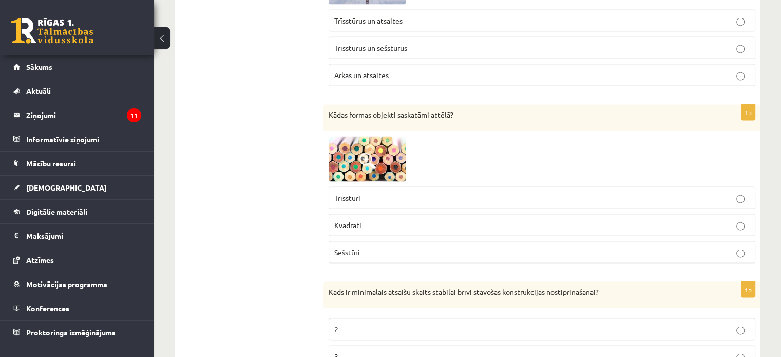
scroll to position [2040, 0]
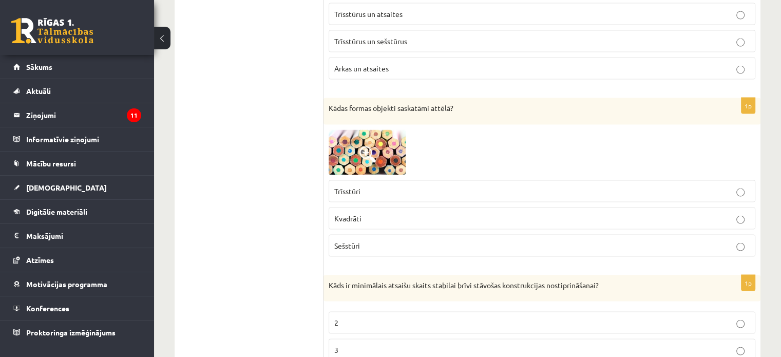
click at [496, 240] on p "Sešstūri" at bounding box center [541, 245] width 415 height 11
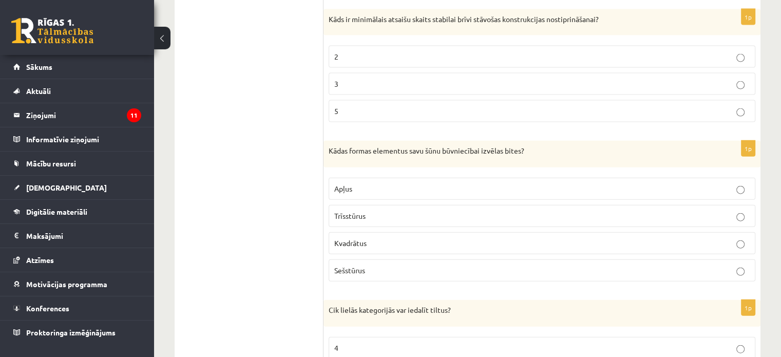
scroll to position [2302, 0]
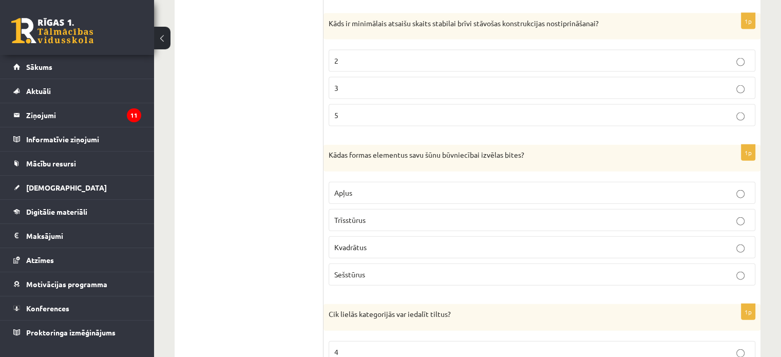
click at [738, 77] on label "3" at bounding box center [542, 88] width 427 height 22
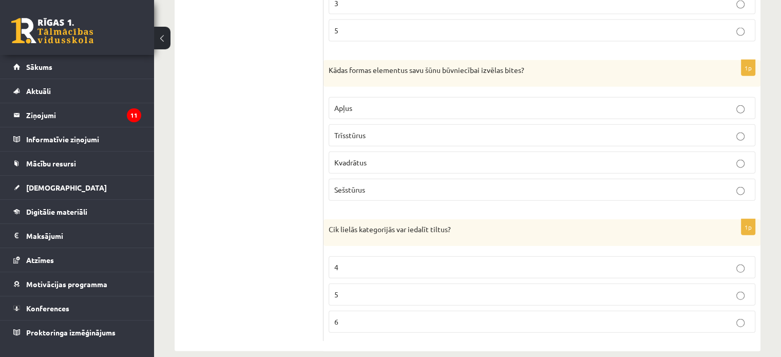
scroll to position [2389, 0]
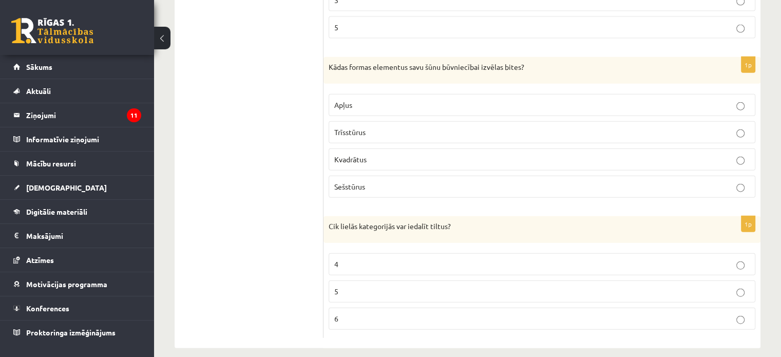
click at [353, 182] on span "Sešstūrus" at bounding box center [349, 186] width 31 height 9
click at [376, 259] on p "4" at bounding box center [541, 264] width 415 height 11
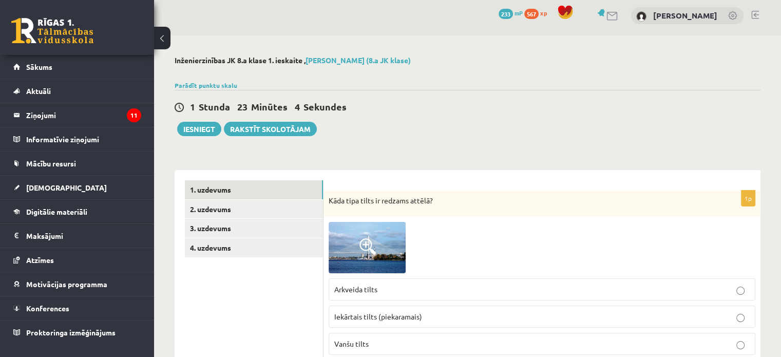
scroll to position [0, 0]
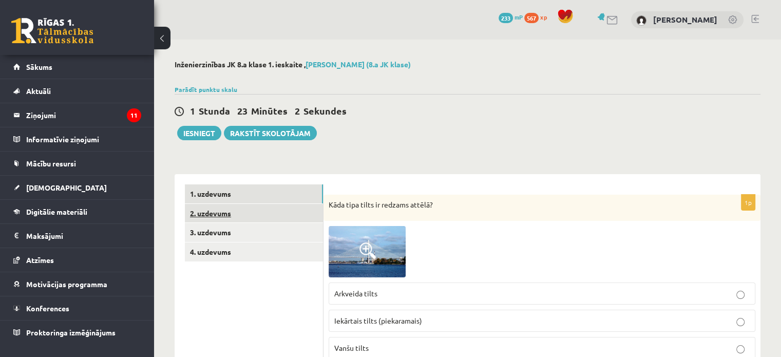
click at [296, 215] on link "2. uzdevums" at bounding box center [254, 213] width 138 height 19
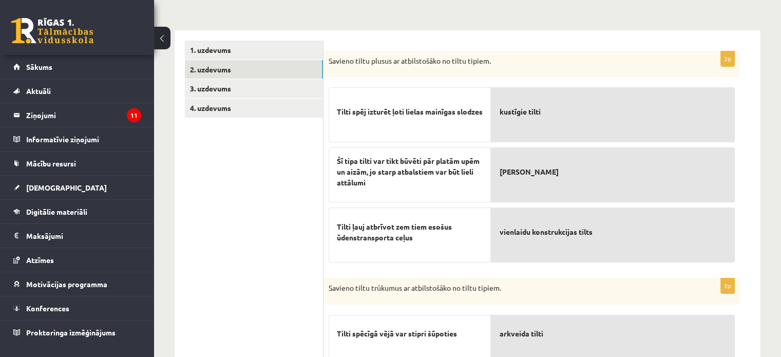
scroll to position [140, 0]
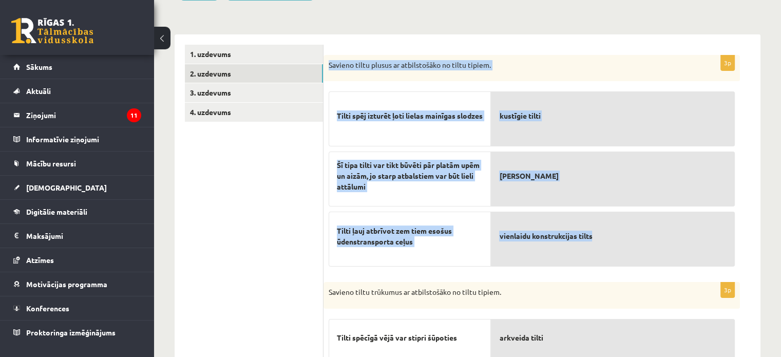
drag, startPoint x: 330, startPoint y: 63, endPoint x: 600, endPoint y: 240, distance: 322.6
click at [600, 240] on div "3p Savieno tiltu plusus ar atbilstošāko no tiltu tipiem. Tilti spēj izturēt ļot…" at bounding box center [531, 163] width 416 height 217
copy div "Savieno tiltu plusus ar atbilstošāko no tiltu tipiem. Tilti spēj izturēt ļoti l…"
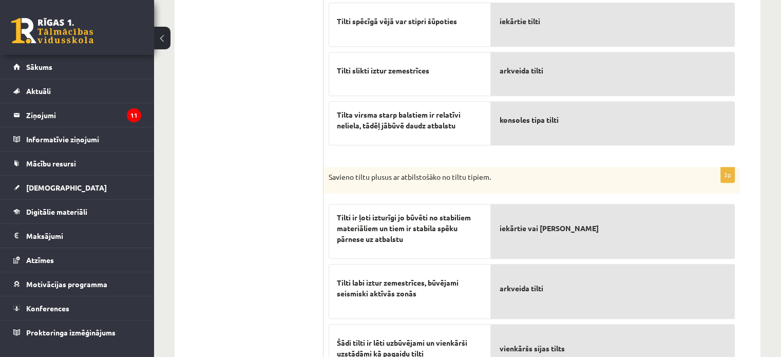
scroll to position [512, 0]
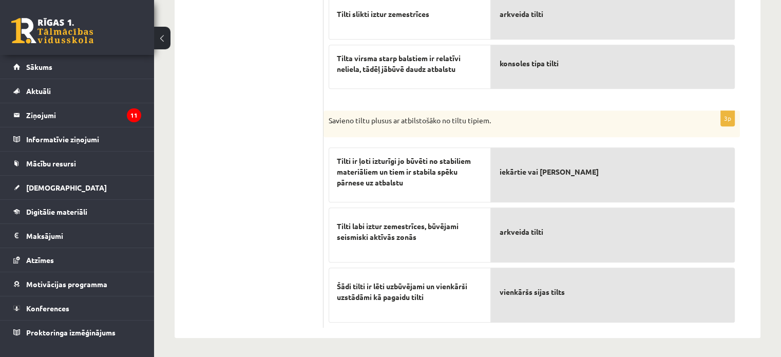
click at [597, 232] on p "arkveida tilti" at bounding box center [612, 232] width 227 height 32
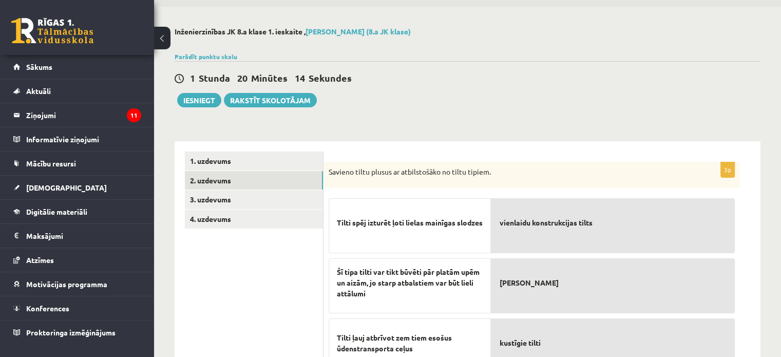
scroll to position [18, 0]
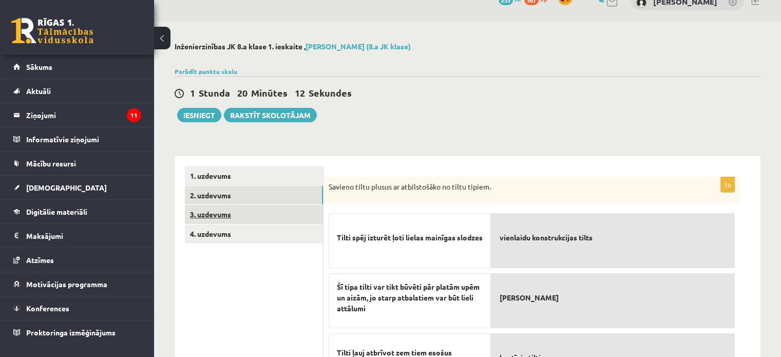
click at [283, 208] on link "3. uzdevums" at bounding box center [254, 214] width 138 height 19
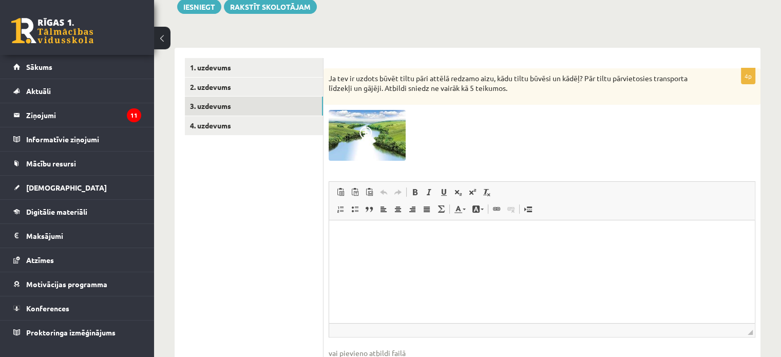
scroll to position [125, 0]
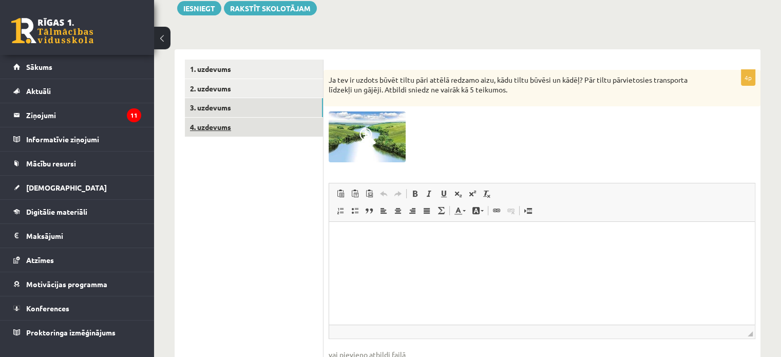
click at [259, 127] on link "4. uzdevums" at bounding box center [254, 127] width 138 height 19
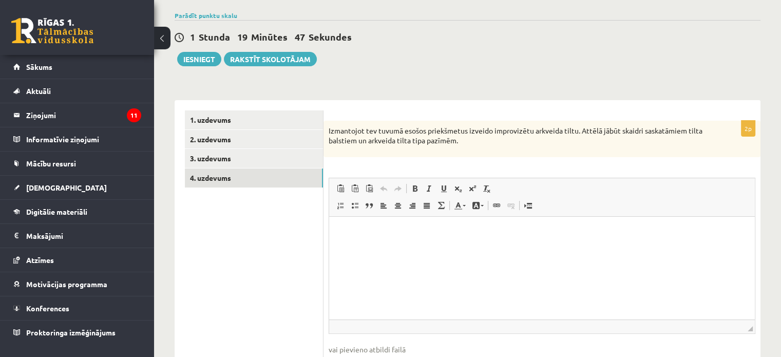
scroll to position [75, 0]
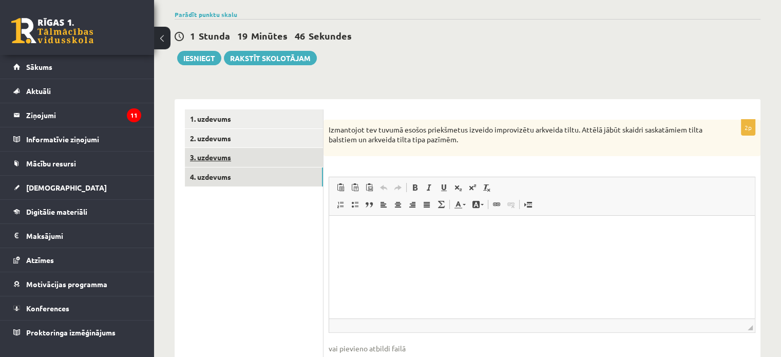
click at [302, 164] on link "3. uzdevums" at bounding box center [254, 157] width 138 height 19
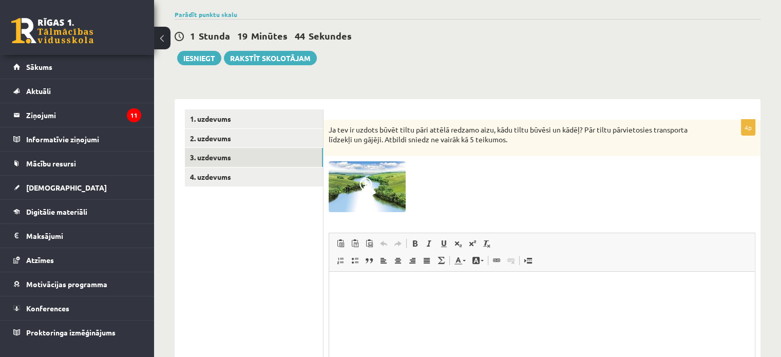
scroll to position [0, 0]
click at [358, 184] on img at bounding box center [367, 186] width 77 height 51
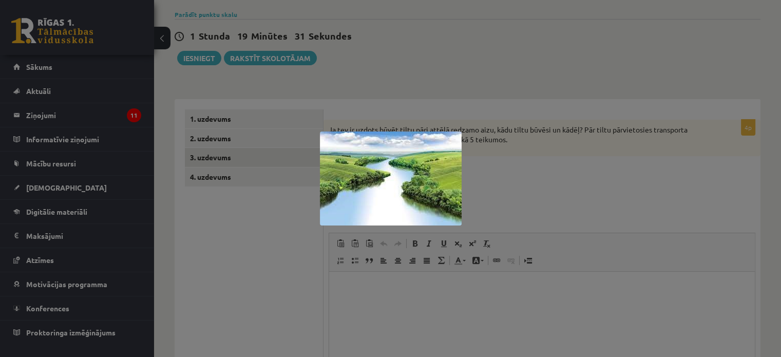
click at [192, 301] on div at bounding box center [390, 178] width 781 height 357
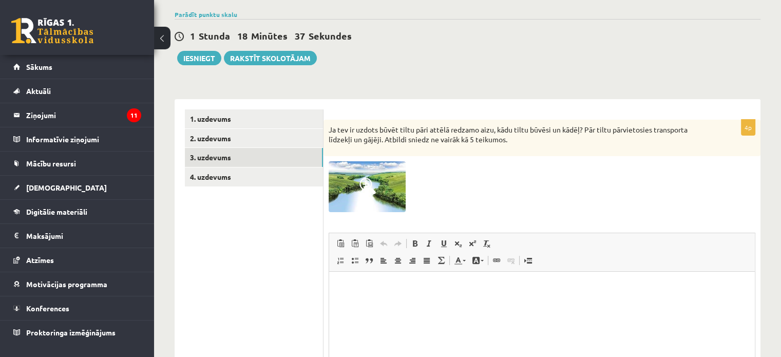
click at [366, 293] on html at bounding box center [542, 287] width 426 height 31
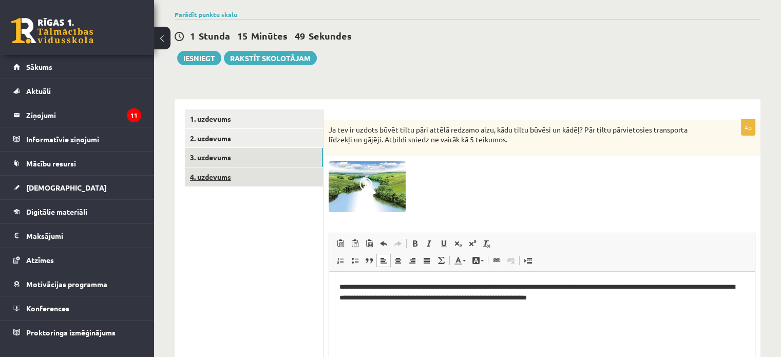
click at [230, 185] on link "4. uzdevums" at bounding box center [254, 176] width 138 height 19
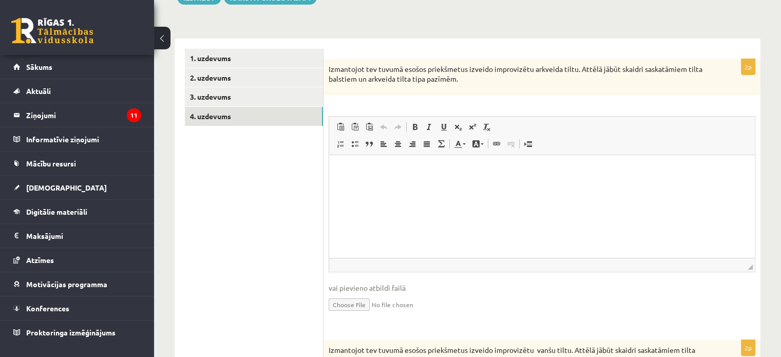
scroll to position [134, 0]
click at [365, 126] on span at bounding box center [369, 128] width 8 height 8
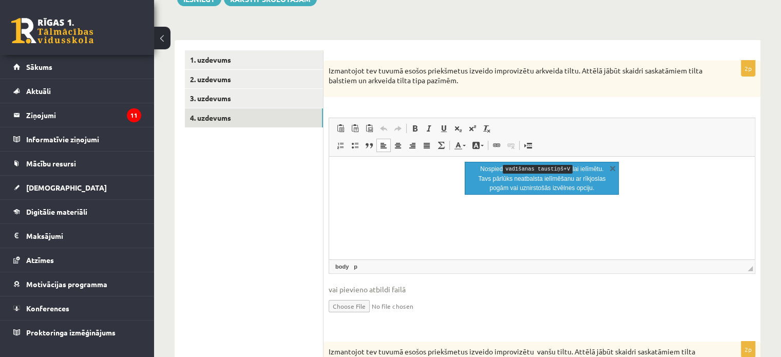
click at [529, 102] on div "2p Izmantojot tev tuvumā esošos priekšmetus izveido improvizētu arkveida tiltu.…" at bounding box center [541, 196] width 437 height 270
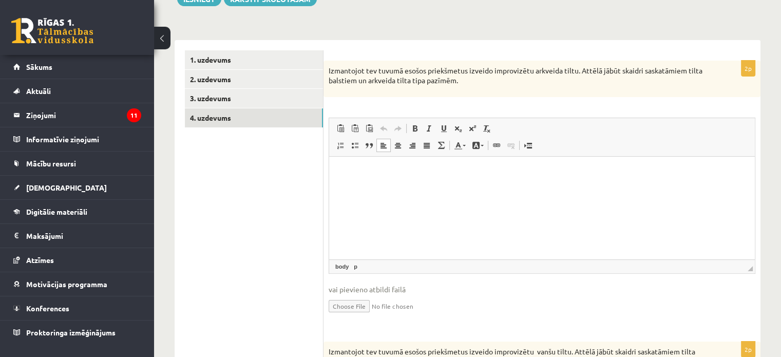
click at [383, 178] on html at bounding box center [542, 172] width 426 height 31
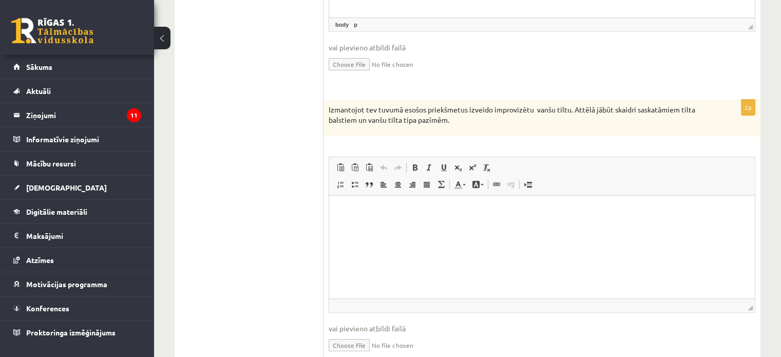
scroll to position [302, 0]
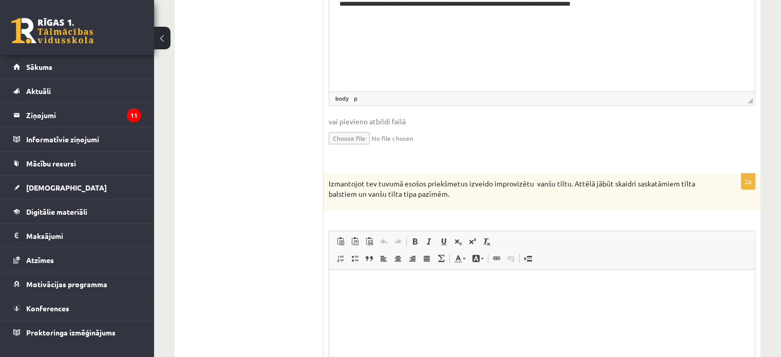
click at [442, 301] on html at bounding box center [542, 284] width 426 height 31
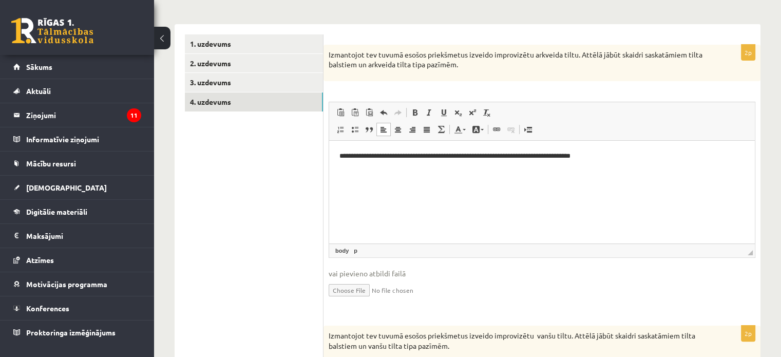
scroll to position [0, 0]
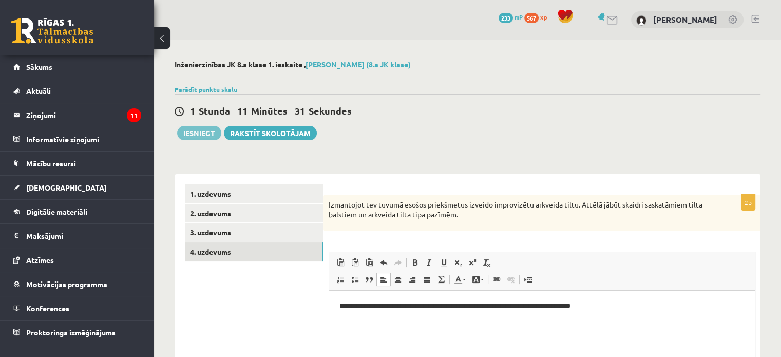
click at [212, 131] on button "Iesniegt" at bounding box center [199, 133] width 44 height 14
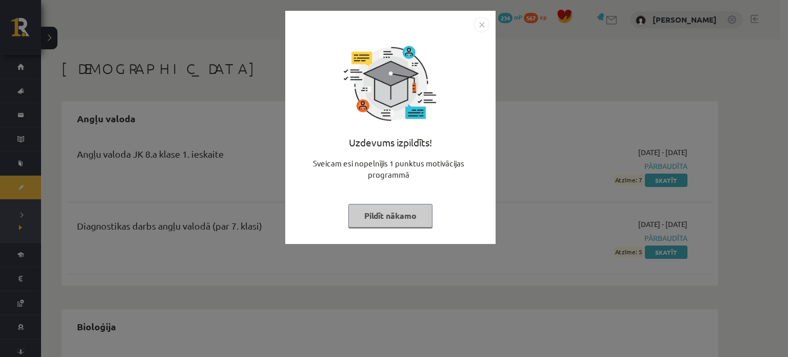
click at [480, 24] on img "Close" at bounding box center [481, 24] width 15 height 15
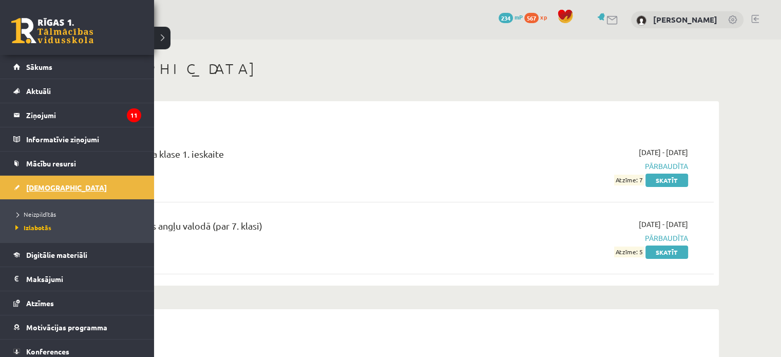
click at [31, 179] on link "[DEMOGRAPHIC_DATA]" at bounding box center [77, 188] width 128 height 24
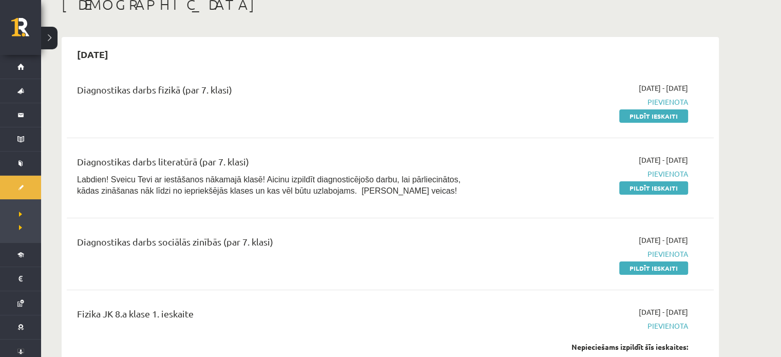
scroll to position [76, 0]
